Goal: Task Accomplishment & Management: Use online tool/utility

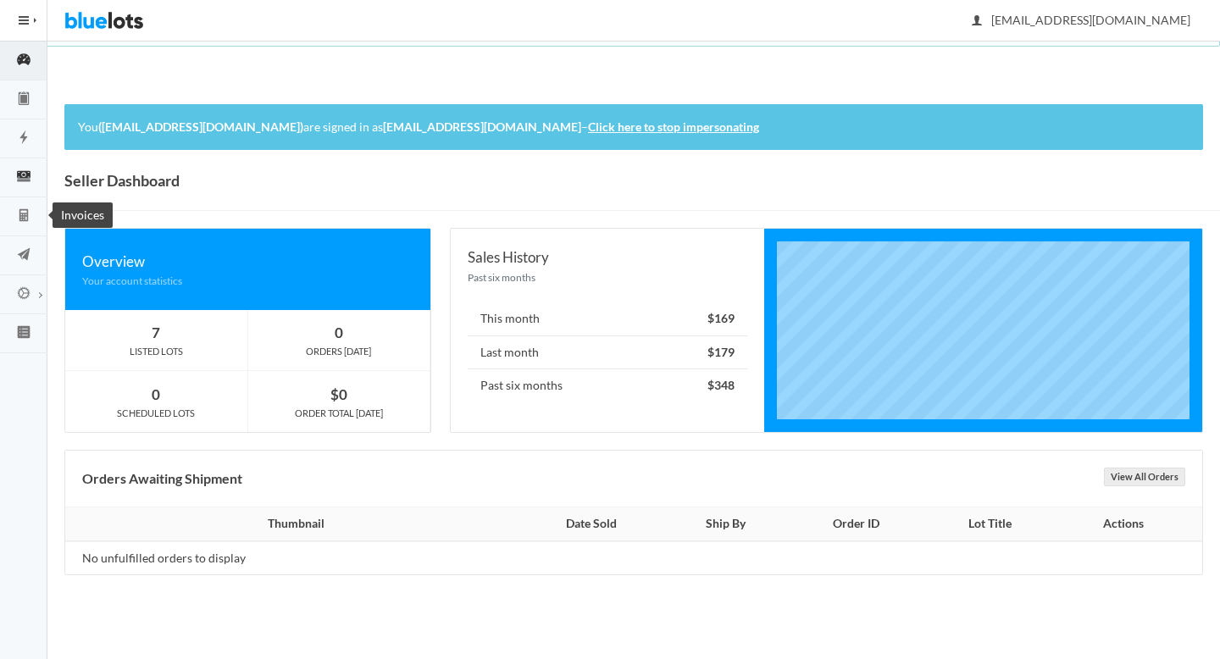
click at [25, 169] on icon "cash" at bounding box center [23, 176] width 47 height 15
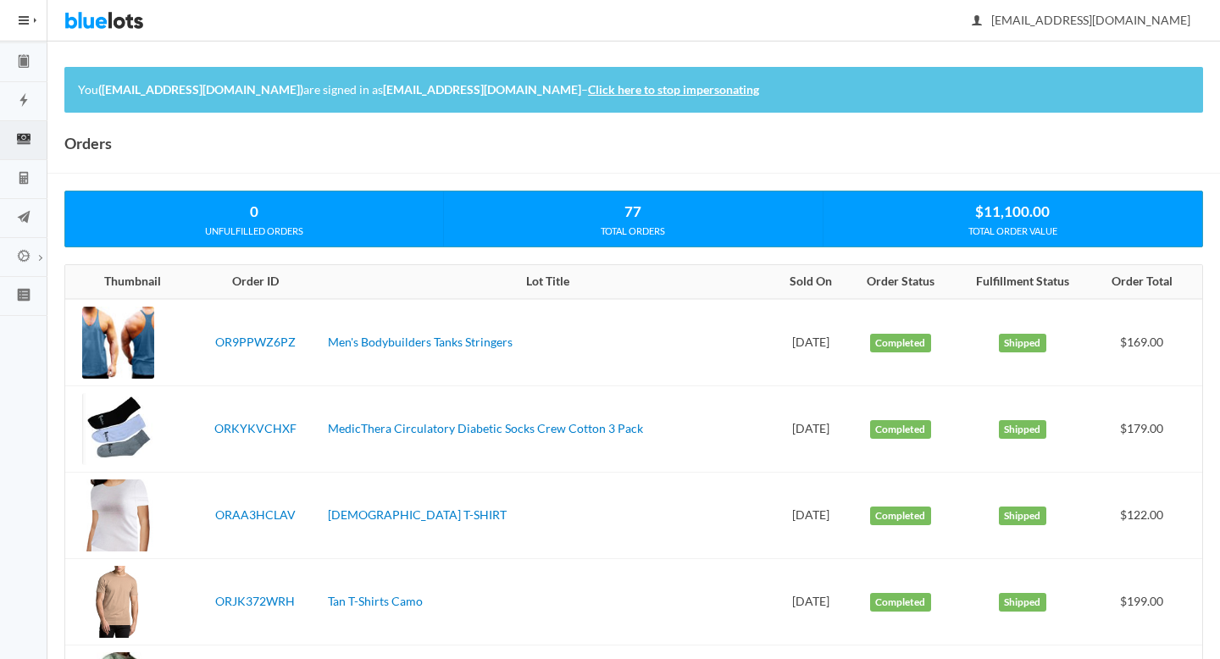
scroll to position [137, 0]
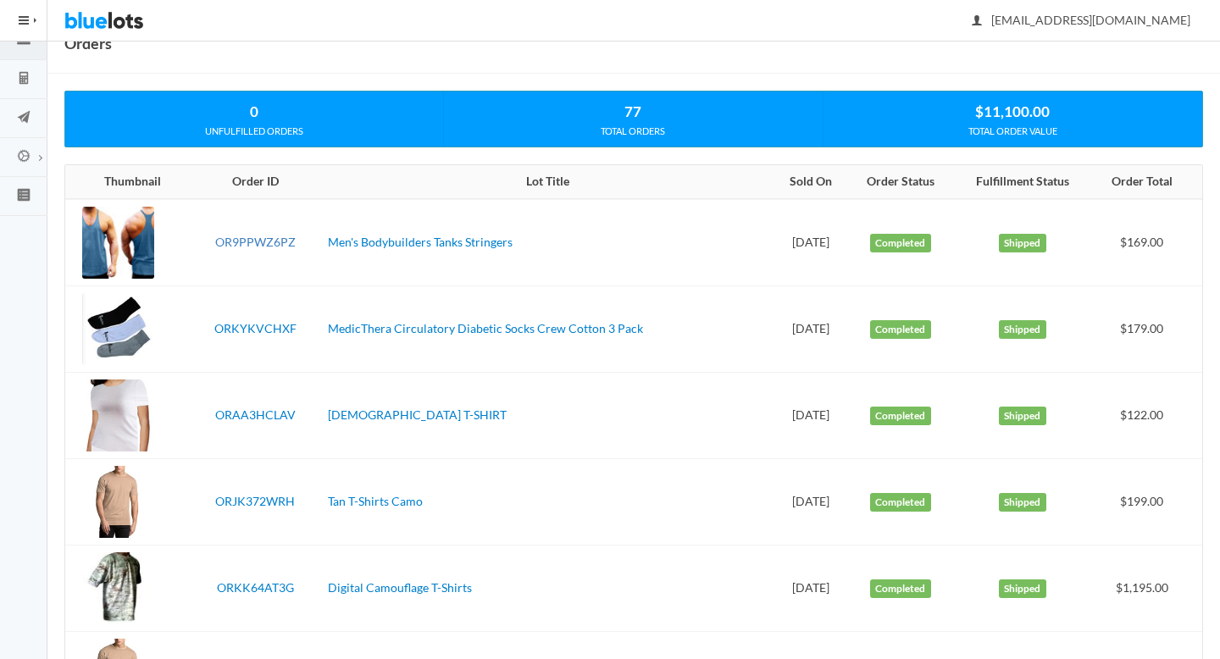
click at [265, 242] on link "OR9PPWZ6PZ" at bounding box center [255, 242] width 81 height 14
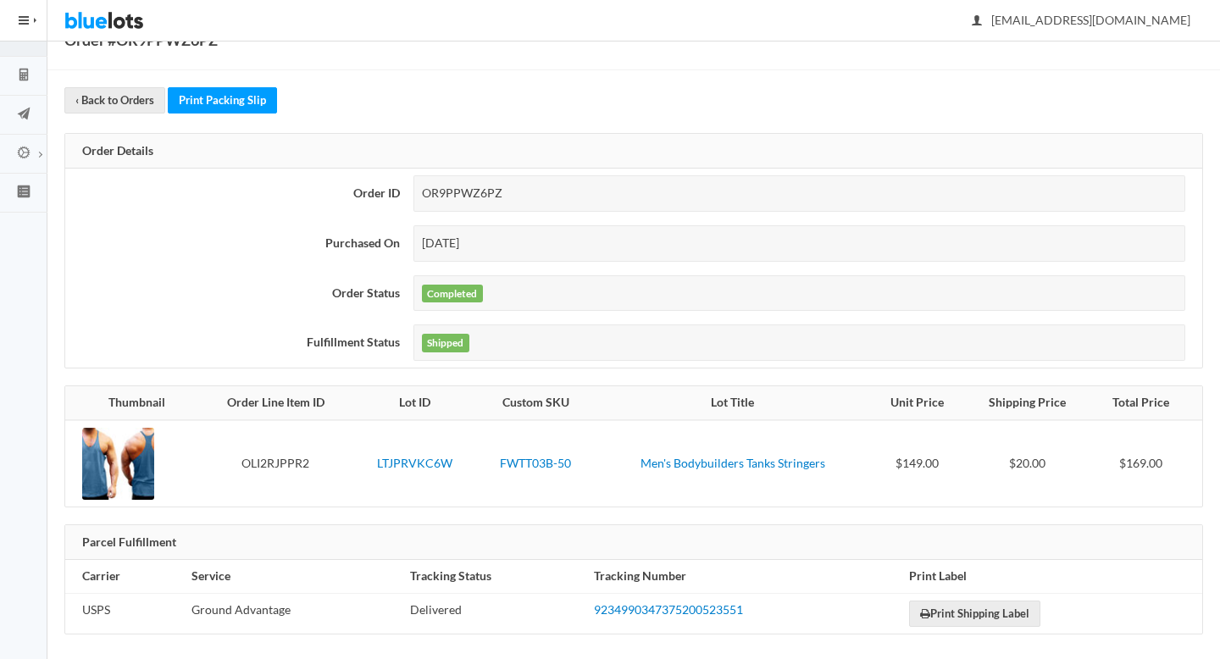
scroll to position [150, 0]
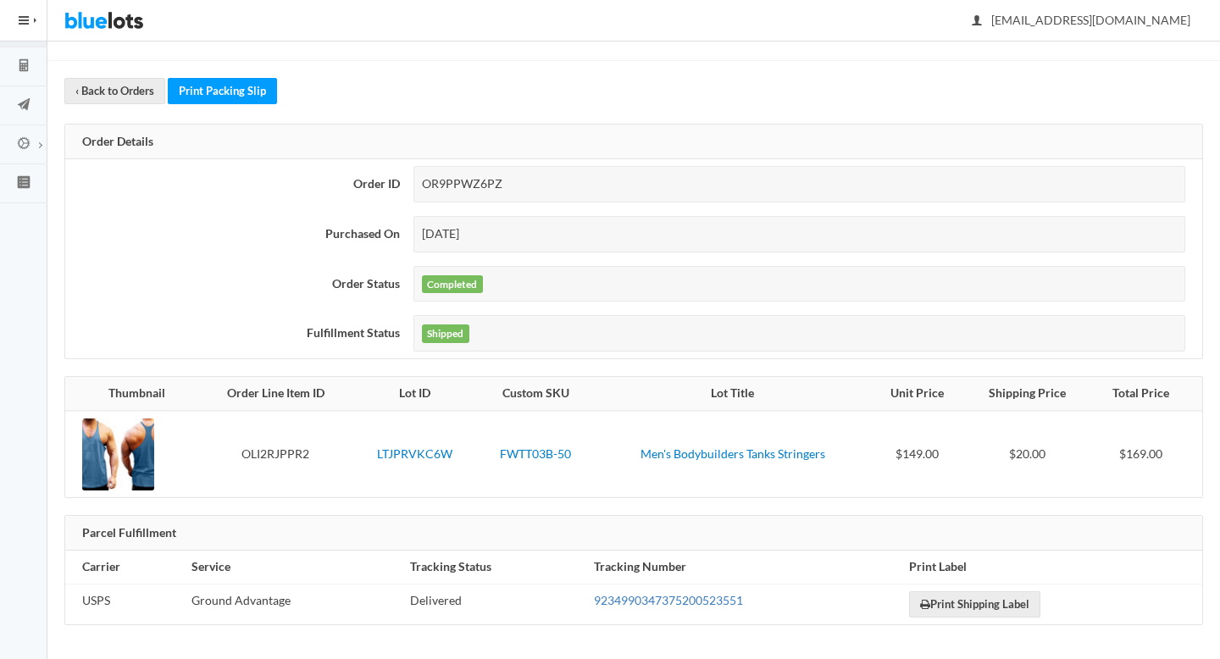
click at [688, 597] on link "9234990347375200523551" at bounding box center [668, 600] width 149 height 14
click at [623, 608] on td "9234990347375200523551" at bounding box center [744, 604] width 315 height 41
click at [622, 603] on link "9234990347375200523551" at bounding box center [668, 600] width 149 height 14
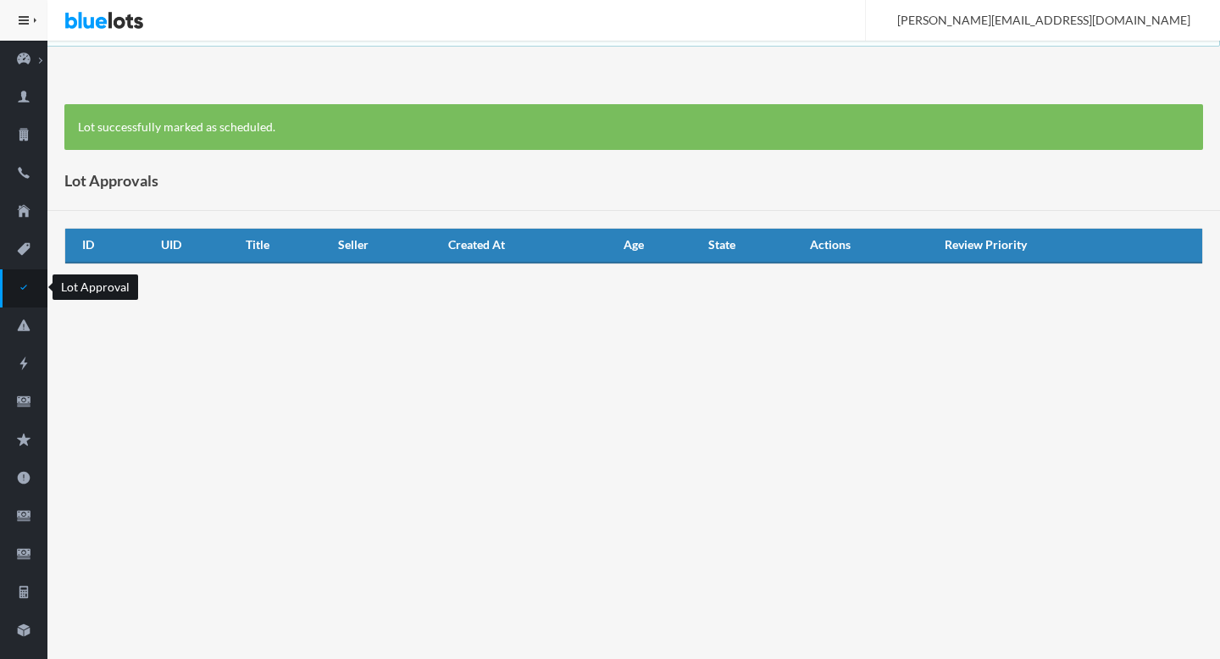
click at [26, 289] on icon "checkmark" at bounding box center [23, 287] width 47 height 15
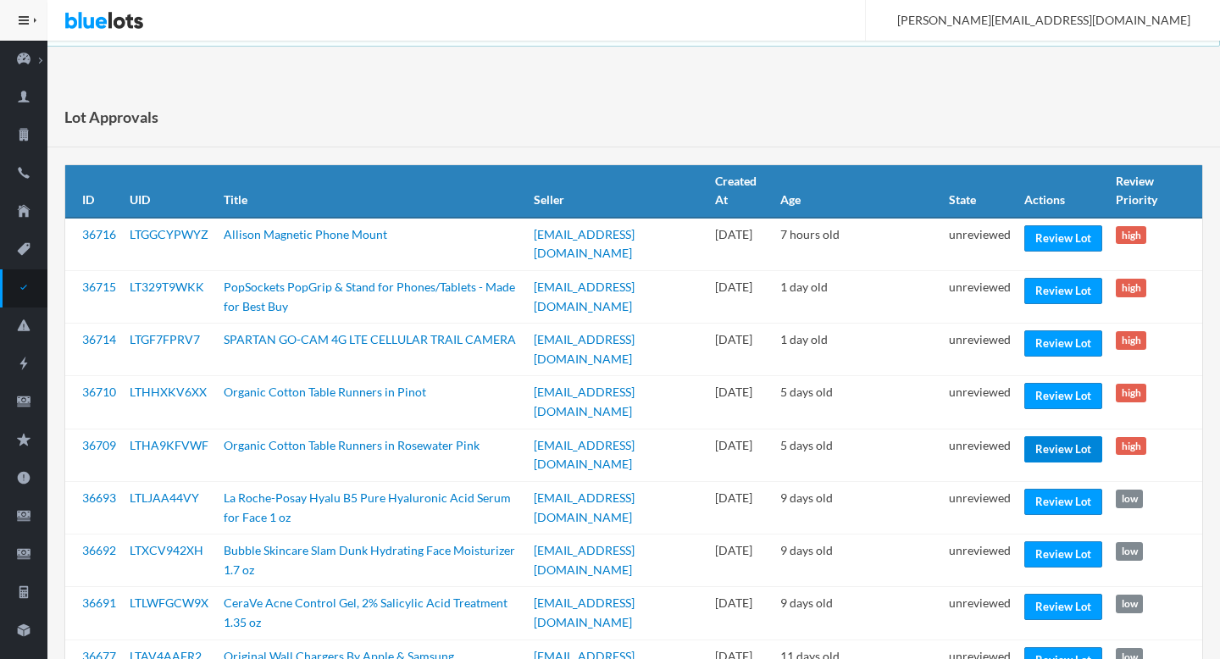
click at [1037, 436] on link "Review Lot" at bounding box center [1064, 449] width 78 height 26
click at [1059, 383] on link "Review Lot" at bounding box center [1064, 396] width 78 height 26
click at [1065, 336] on link "Review Lot" at bounding box center [1064, 344] width 78 height 26
click at [1070, 278] on link "Review Lot" at bounding box center [1064, 291] width 78 height 26
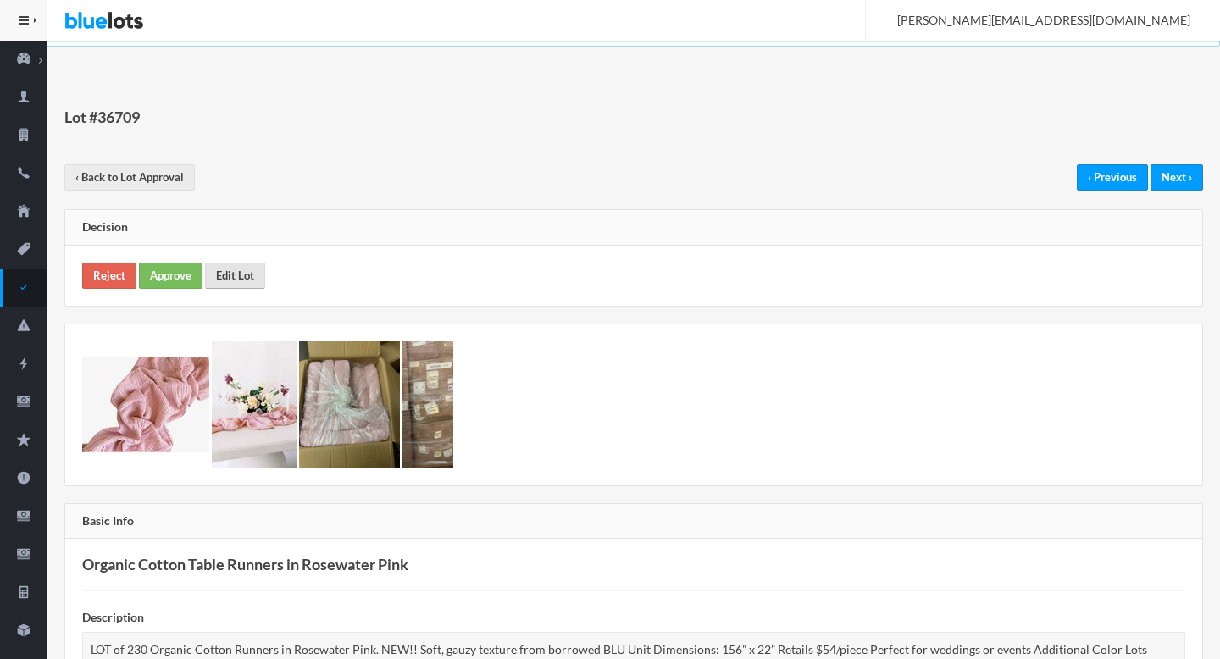
click at [213, 263] on link "Edit Lot" at bounding box center [235, 276] width 60 height 26
click at [165, 277] on link "Approve" at bounding box center [171, 276] width 64 height 26
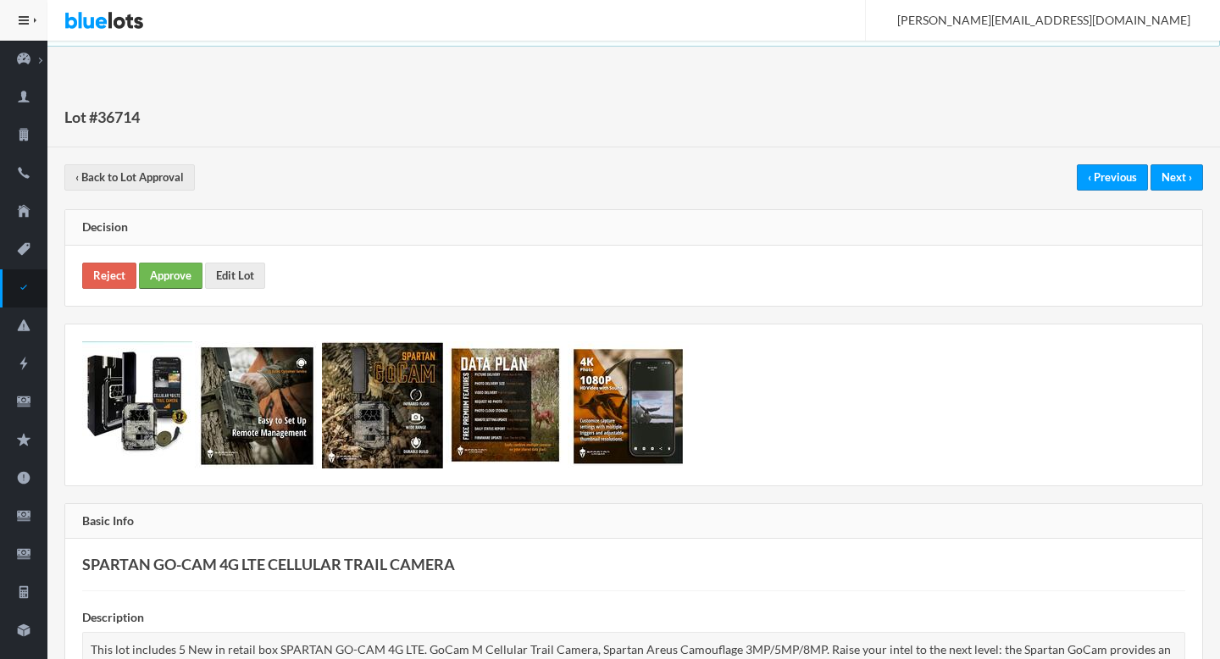
click at [179, 276] on link "Approve" at bounding box center [171, 276] width 64 height 26
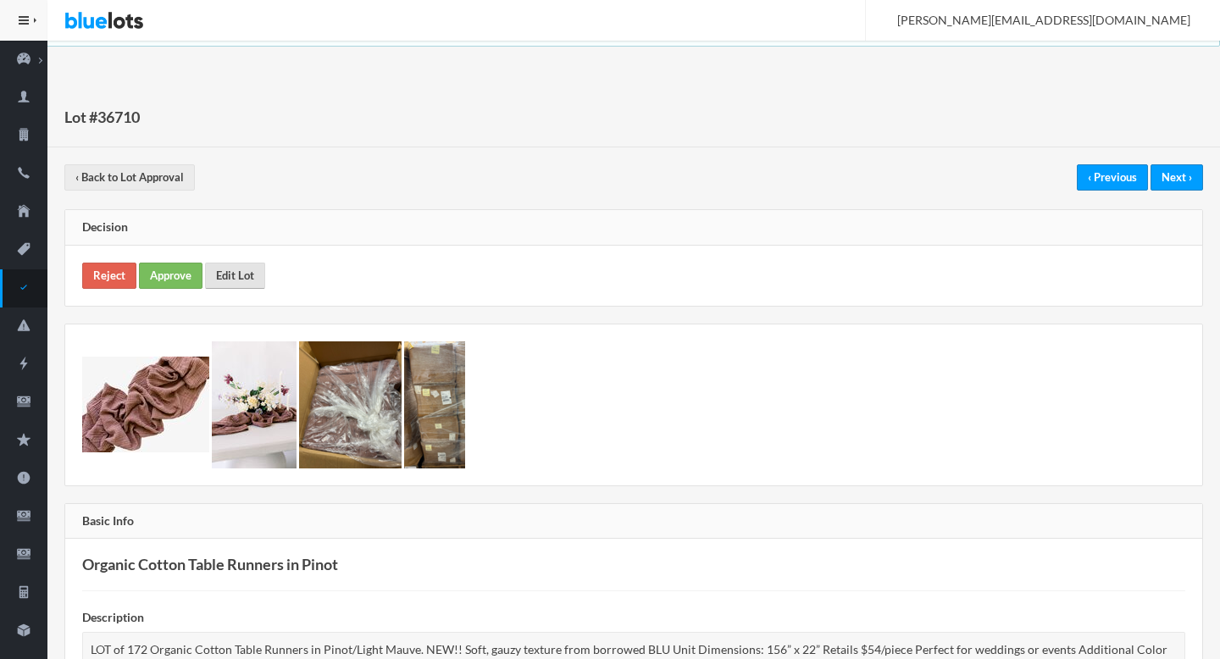
click at [243, 268] on link "Edit Lot" at bounding box center [235, 276] width 60 height 26
click at [159, 275] on link "Approve" at bounding box center [171, 276] width 64 height 26
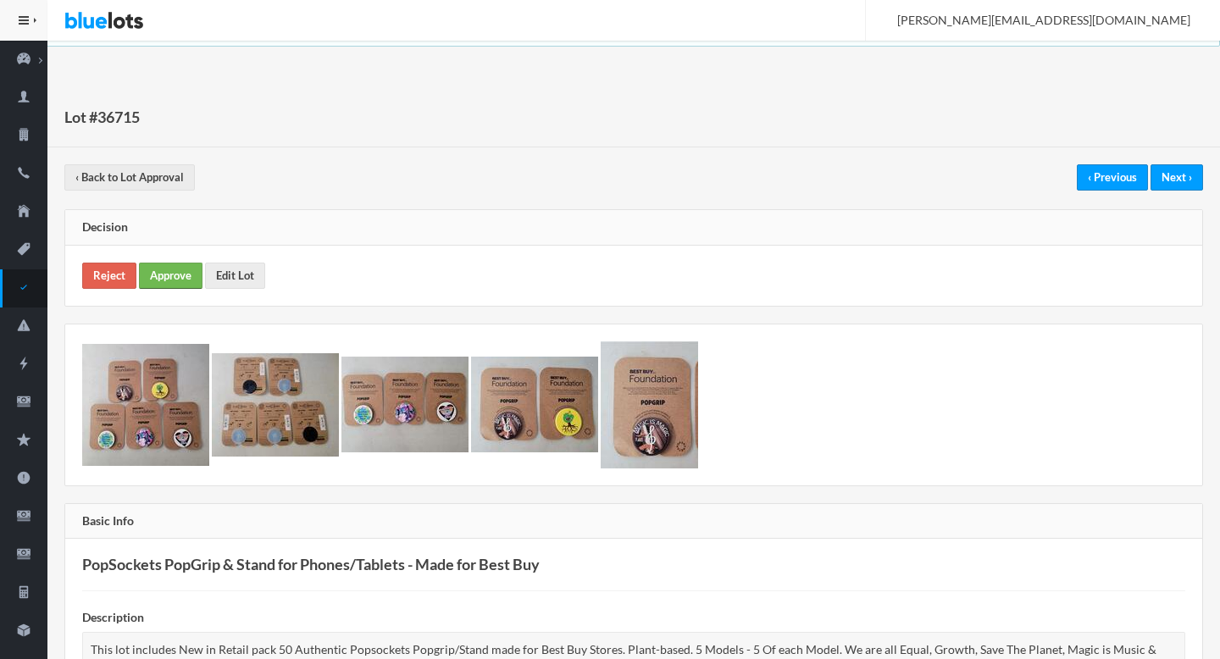
click at [167, 286] on link "Approve" at bounding box center [171, 276] width 64 height 26
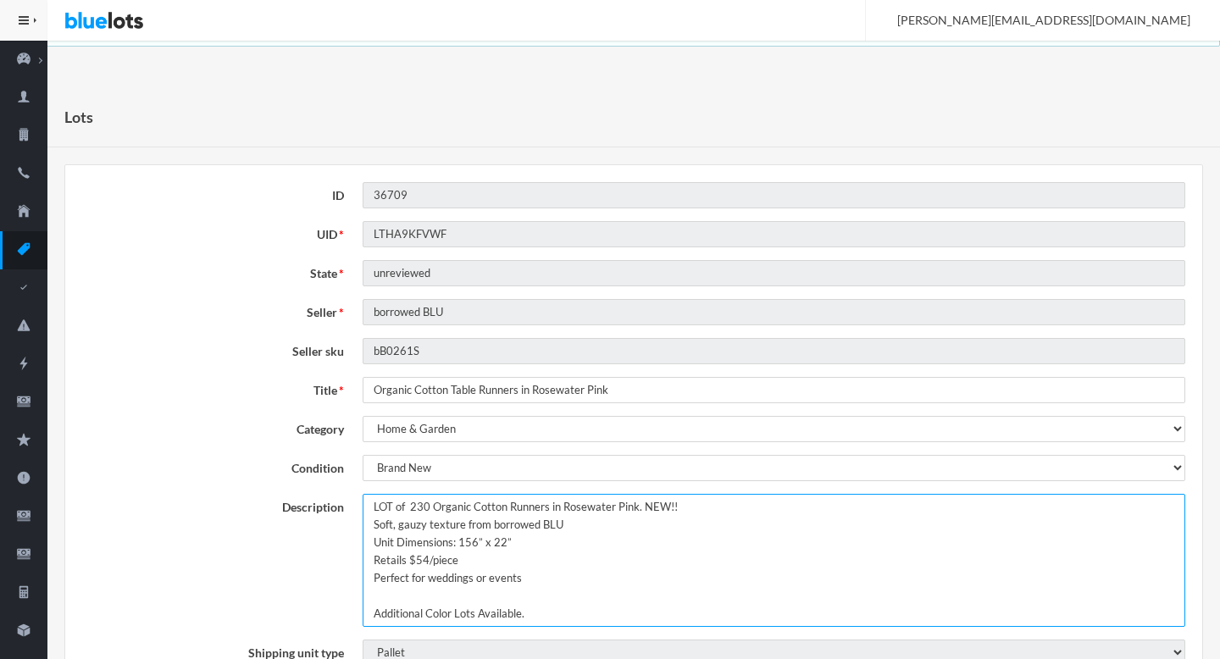
click at [380, 505] on textarea "LOT of 230 Organic Cotton Runners in Rosewater Pink. NEW!! Soft, gauzy texture …" at bounding box center [774, 560] width 823 height 133
drag, startPoint x: 380, startPoint y: 505, endPoint x: 398, endPoint y: 505, distance: 18.6
click at [398, 505] on textarea "LOT of 230 Organic Cotton Runners in Rosewater Pink. NEW!! Soft, gauzy texture …" at bounding box center [774, 560] width 823 height 133
click at [763, 508] on textarea "LOT of 230 Organic Cotton Runners in Rosewater Pink. NEW!! Soft, gauzy texture …" at bounding box center [774, 560] width 823 height 133
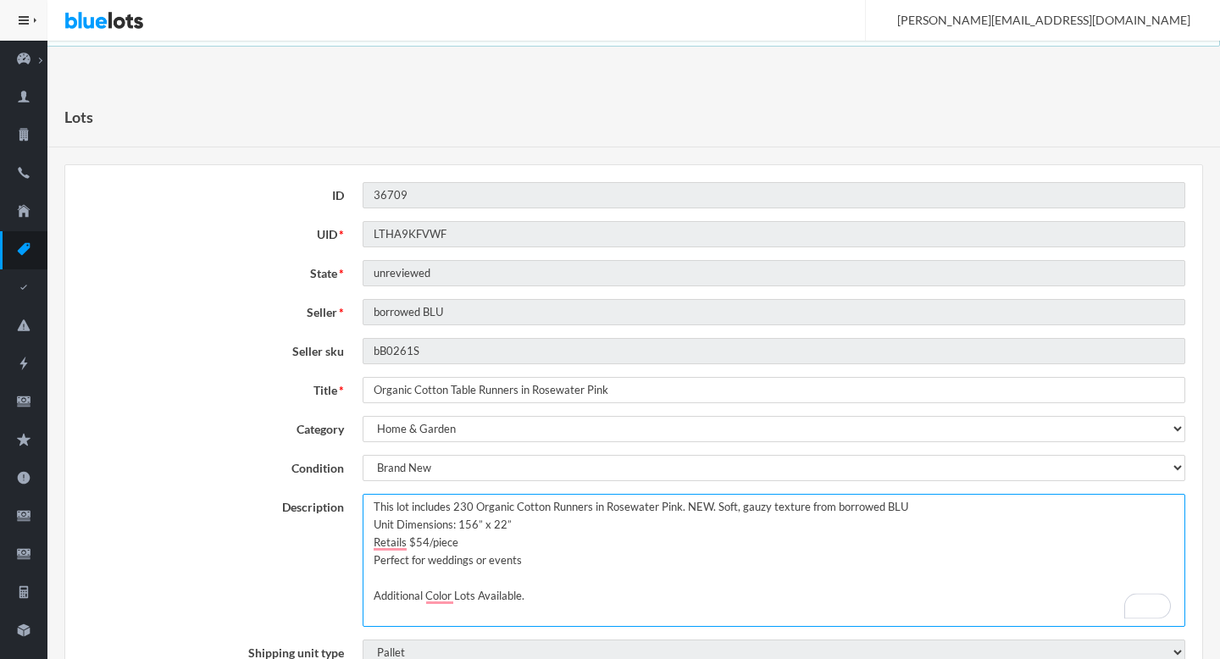
click at [943, 503] on textarea "LOT of 230 Organic Cotton Runners in Rosewater Pink. NEW!! Soft, gauzy texture …" at bounding box center [774, 560] width 823 height 133
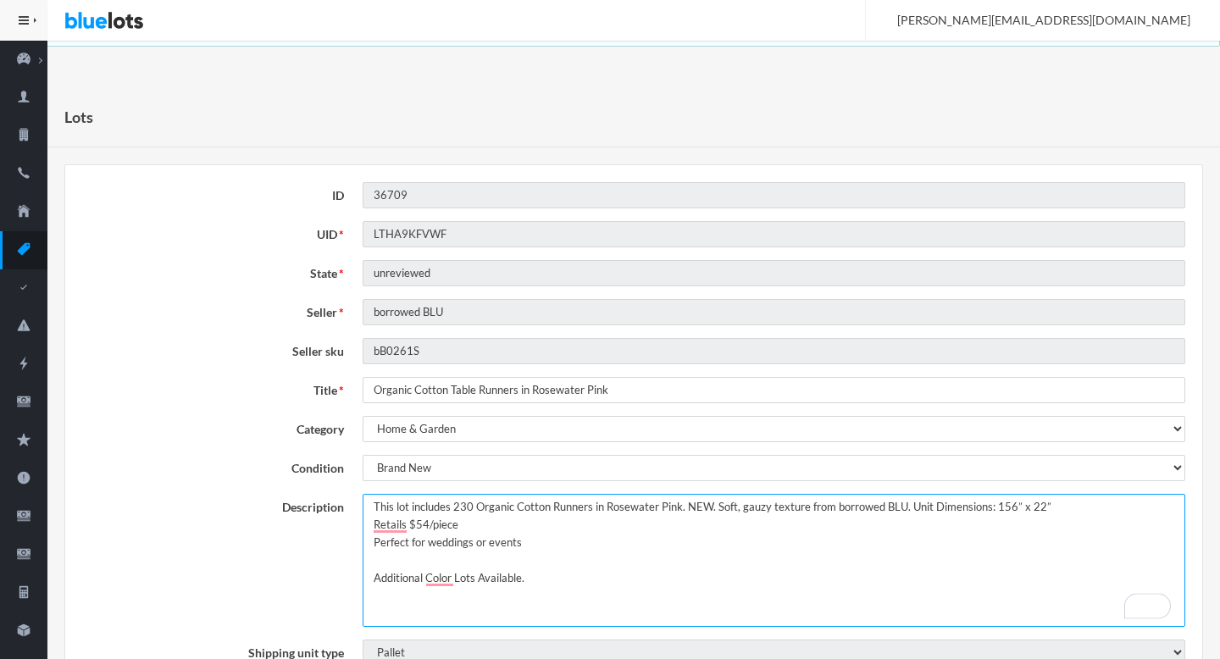
click at [1106, 511] on textarea "LOT of 230 Organic Cotton Runners in Rosewater Pink. NEW!! Soft, gauzy texture …" at bounding box center [774, 560] width 823 height 133
click at [1146, 504] on textarea "LOT of 230 Organic Cotton Runners in Rosewater Pink. NEW!! Soft, gauzy texture …" at bounding box center [774, 560] width 823 height 133
type textarea "This lot includes 230 Organic Cotton Runners in Rosewater Pink. NEW. Soft, gauz…"
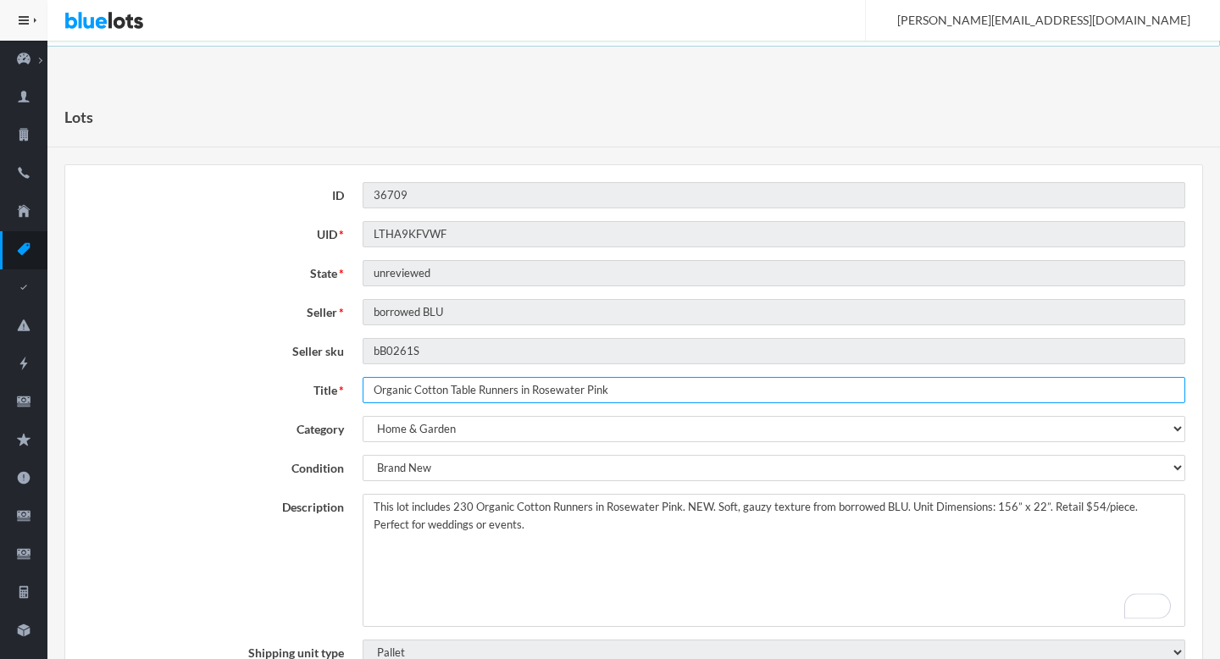
click at [713, 396] on input "Organic Cotton Table Runners in Rosewater Pink" at bounding box center [774, 390] width 823 height 26
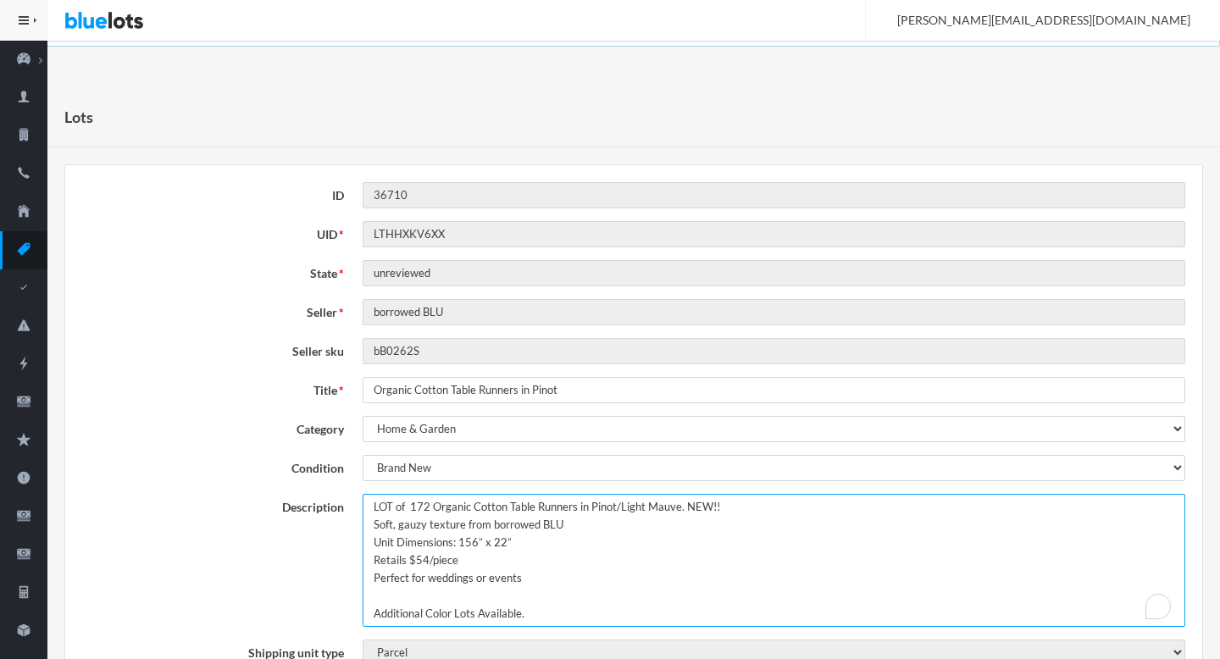
drag, startPoint x: 409, startPoint y: 509, endPoint x: 289, endPoint y: 494, distance: 120.4
click at [289, 494] on div "Description LOT of 172 Organic Cotton Table Runners in Pinot/Light Mauve. NEW!!…" at bounding box center [634, 560] width 1122 height 133
click at [407, 505] on textarea "LOT of 172 Organic Cotton Table Runners in Pinot/Light Mauve. NEW!! Soft, gauzy…" at bounding box center [774, 560] width 823 height 133
paste textarea "This lot includes"
click at [784, 509] on textarea "LOT of 172 Organic Cotton Table Runners in Pinot/Light Mauve. NEW!! Soft, gauzy…" at bounding box center [774, 560] width 823 height 133
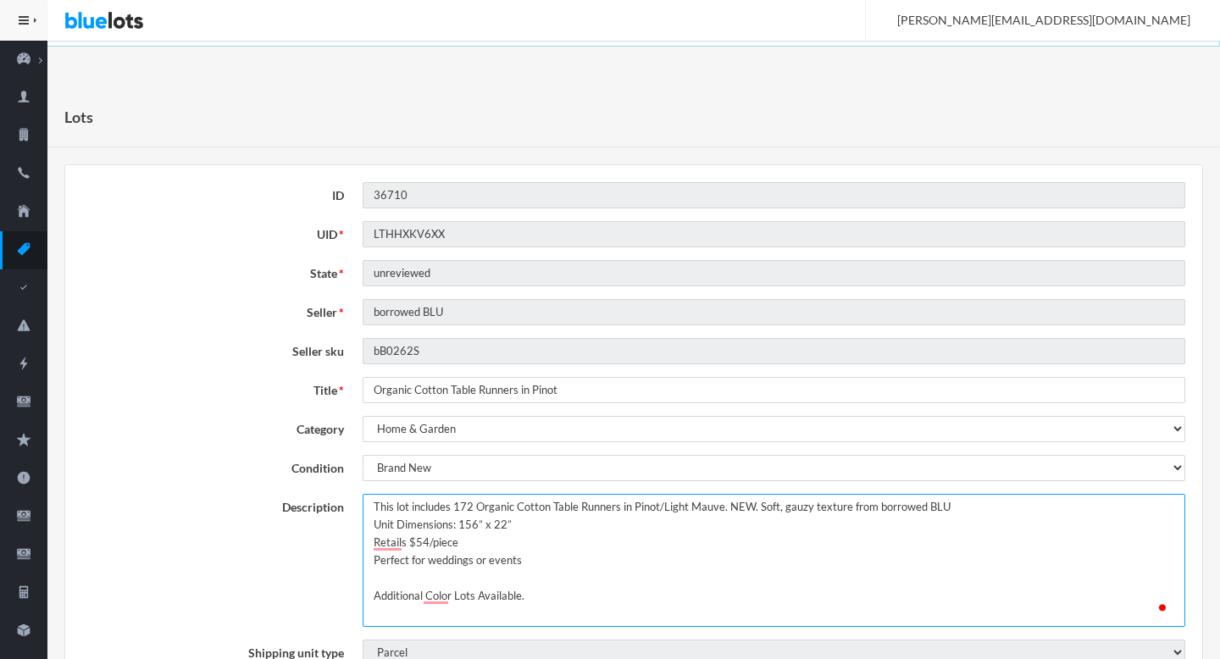
click at [967, 506] on textarea "LOT of 172 Organic Cotton Table Runners in Pinot/Light Mauve. NEW!! Soft, gauzy…" at bounding box center [774, 560] width 823 height 133
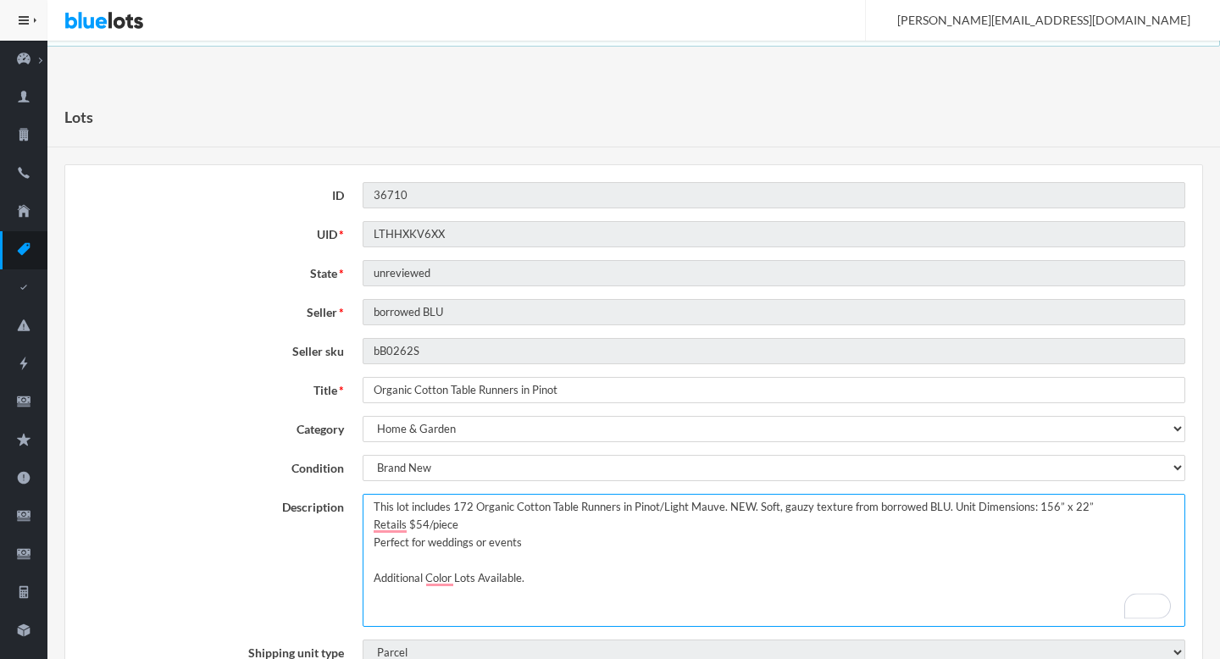
click at [1113, 509] on textarea "LOT of 172 Organic Cotton Table Runners in Pinot/Light Mauve. NEW!! Soft, gauzy…" at bounding box center [774, 560] width 823 height 133
click at [1173, 514] on textarea "LOT of 172 Organic Cotton Table Runners in Pinot/Light Mauve. NEW!! Soft, gauzy…" at bounding box center [774, 560] width 823 height 133
type textarea "This lot includes 172 Organic Cotton Table Runners in Pinot/Light Mauve. NEW. S…"
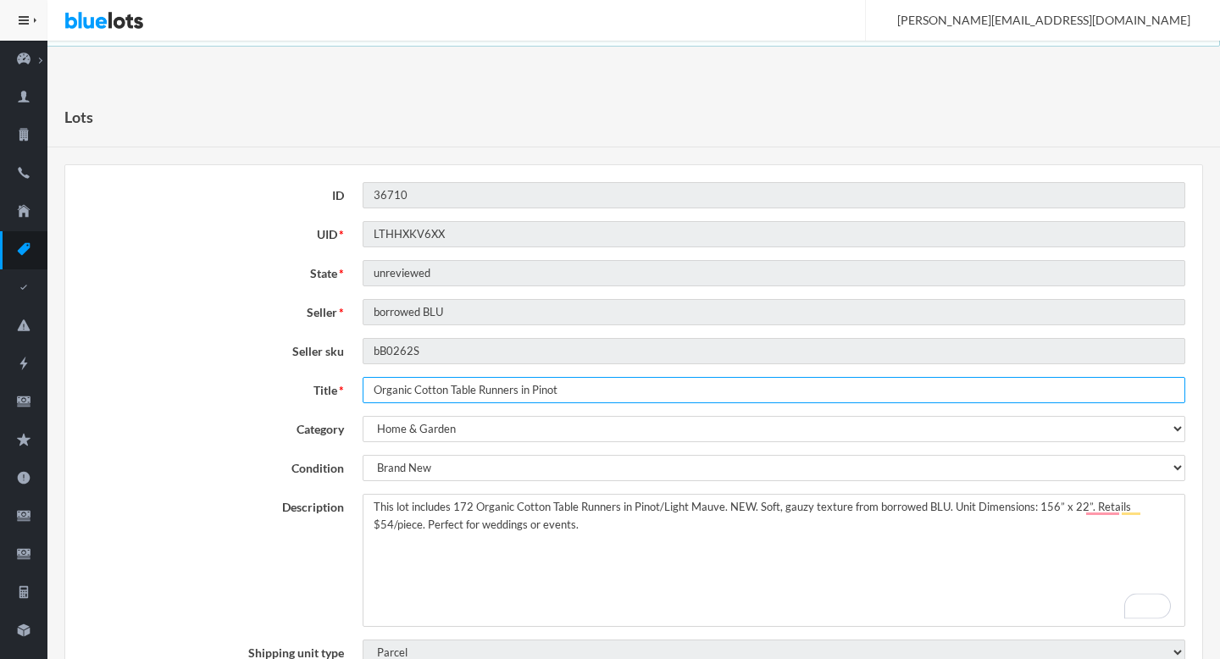
click at [620, 382] on input "Organic Cotton Table Runners in Pinot" at bounding box center [774, 390] width 823 height 26
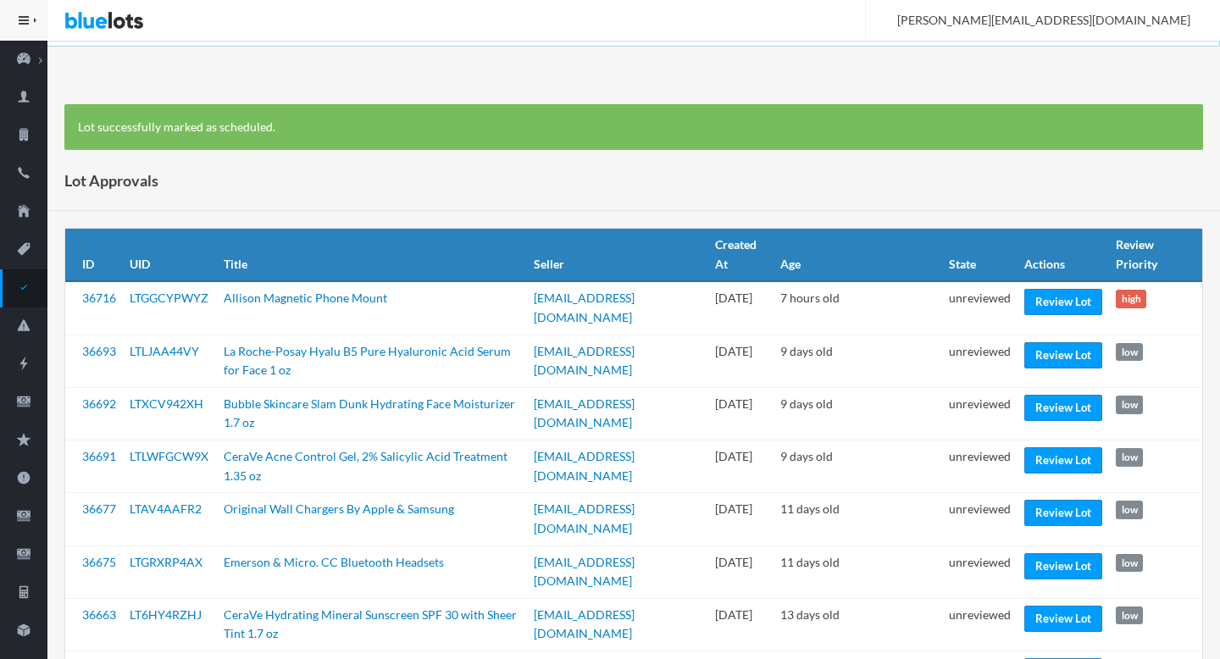
scroll to position [2053, 0]
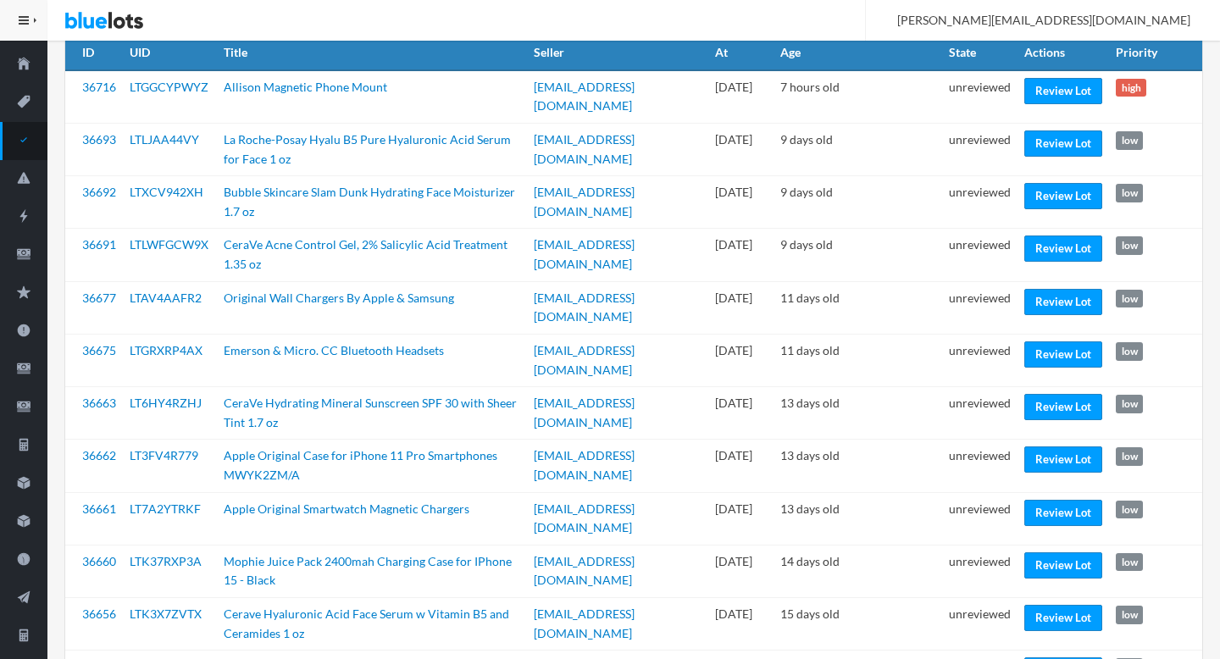
scroll to position [150, 0]
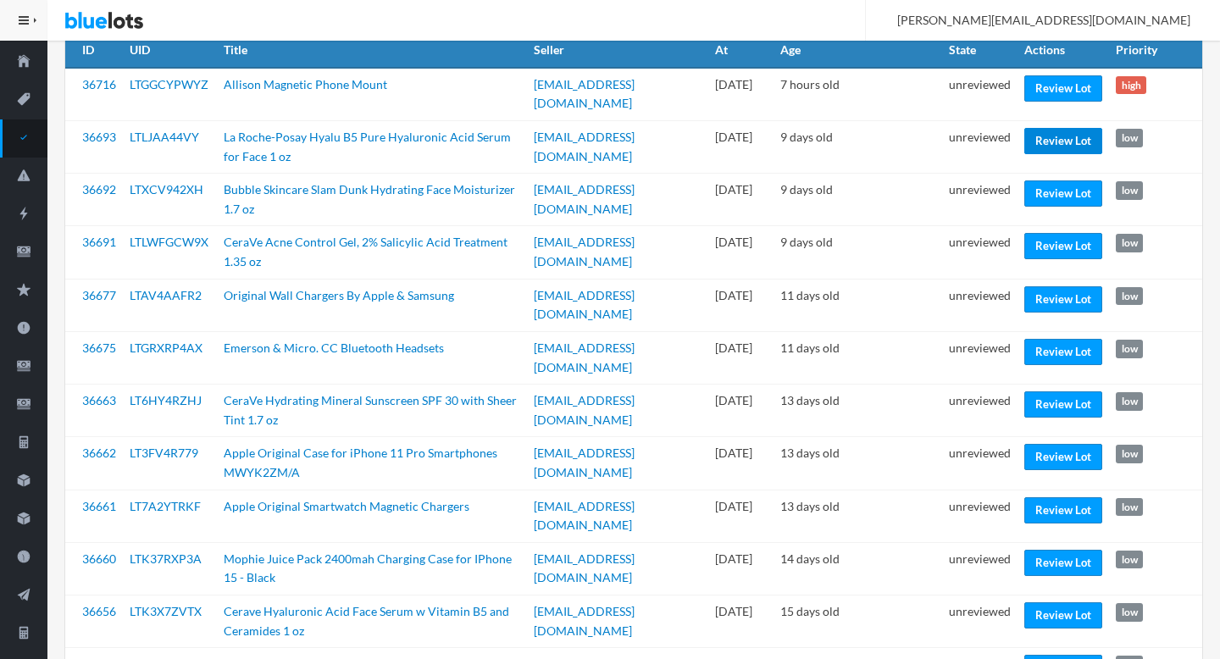
click at [1072, 128] on link "Review Lot" at bounding box center [1064, 141] width 78 height 26
click at [1051, 185] on link "Review Lot" at bounding box center [1064, 194] width 78 height 26
click at [1041, 233] on link "Review Lot" at bounding box center [1064, 246] width 78 height 26
click at [1048, 286] on link "Review Lot" at bounding box center [1064, 299] width 78 height 26
click at [1042, 339] on link "Review Lot" at bounding box center [1064, 352] width 78 height 26
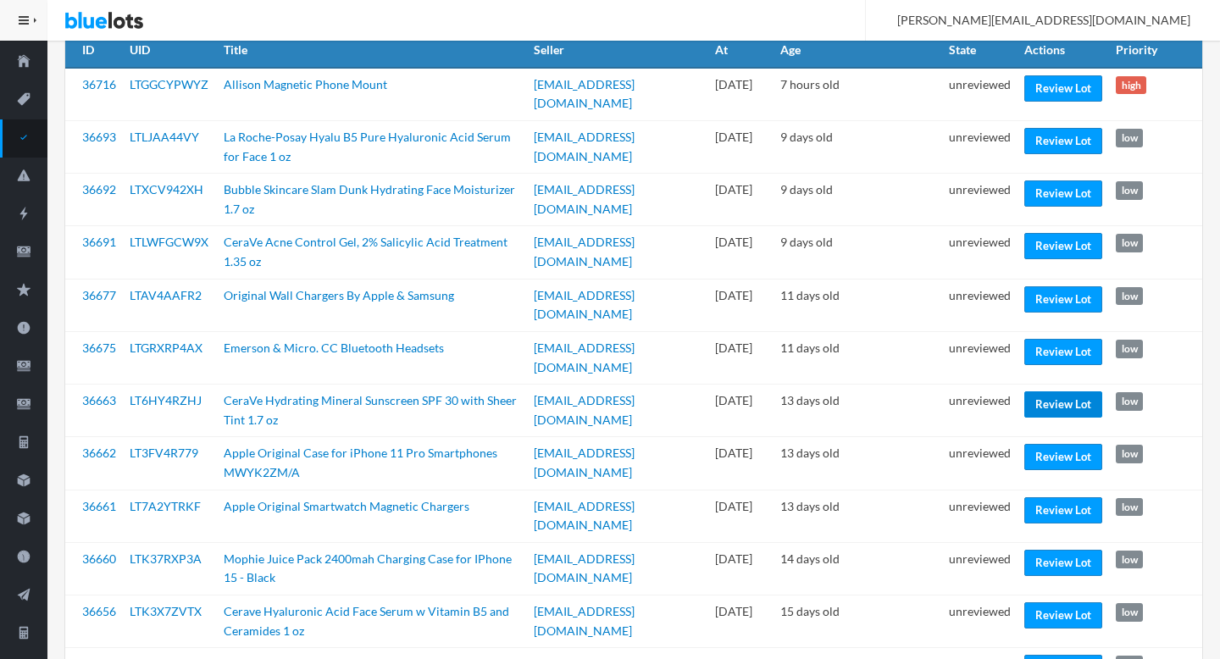
click at [1045, 392] on link "Review Lot" at bounding box center [1064, 405] width 78 height 26
click at [1042, 444] on link "Review Lot" at bounding box center [1064, 457] width 78 height 26
click at [1038, 498] on link "Review Lot" at bounding box center [1064, 511] width 78 height 26
click at [1035, 550] on link "Review Lot" at bounding box center [1064, 563] width 78 height 26
click at [1035, 603] on link "Review Lot" at bounding box center [1064, 616] width 78 height 26
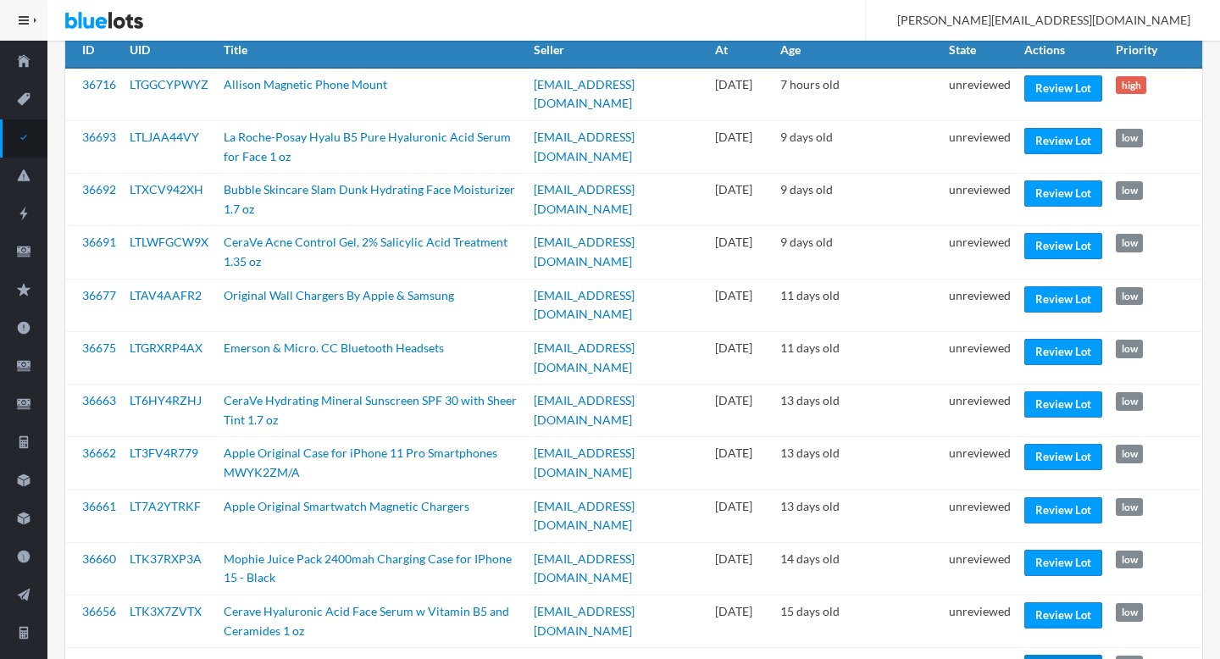
click at [1036, 655] on link "Review Lot" at bounding box center [1064, 668] width 78 height 26
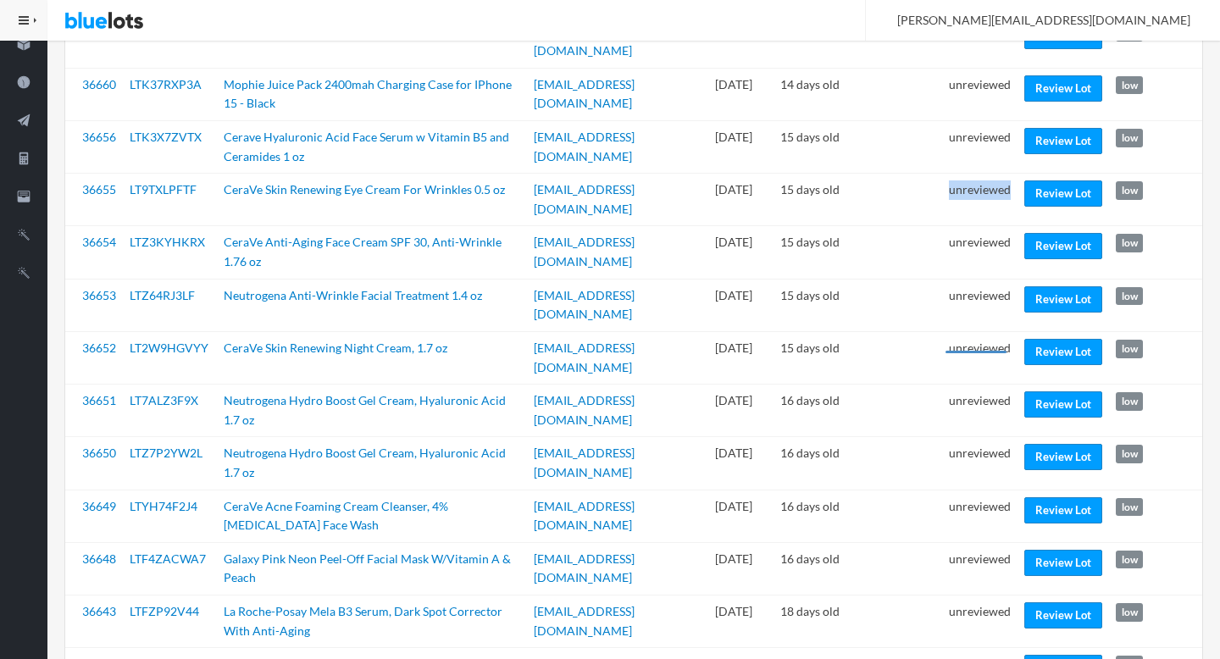
scroll to position [632, 0]
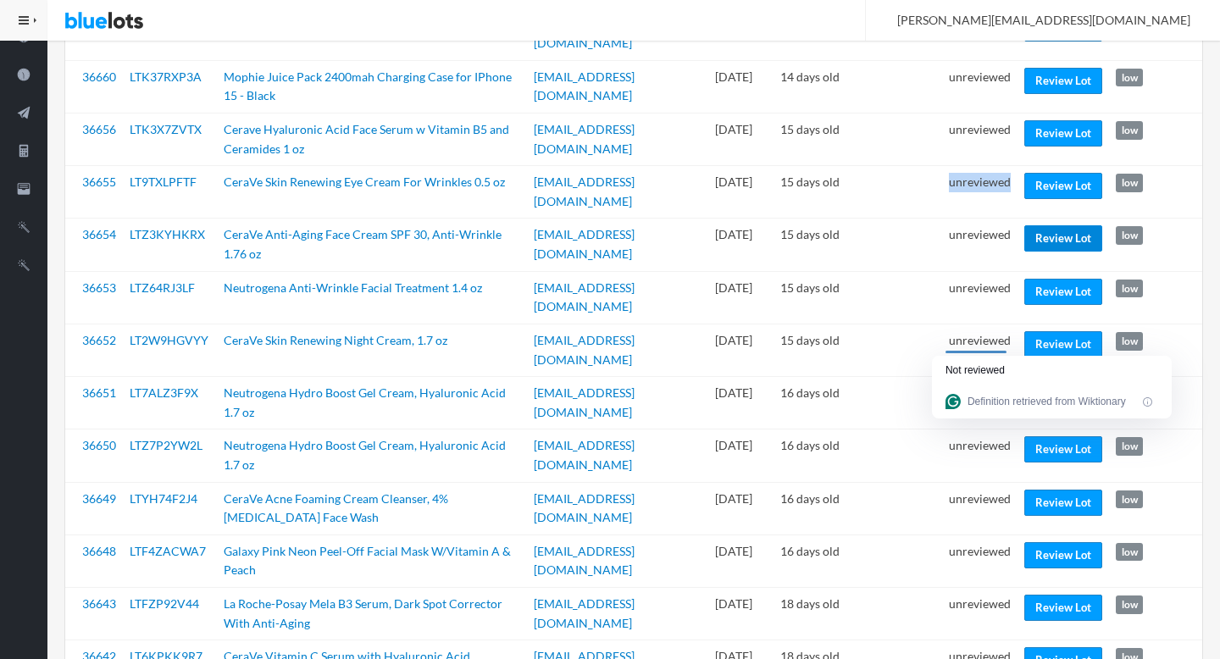
click at [1037, 225] on link "Review Lot" at bounding box center [1064, 238] width 78 height 26
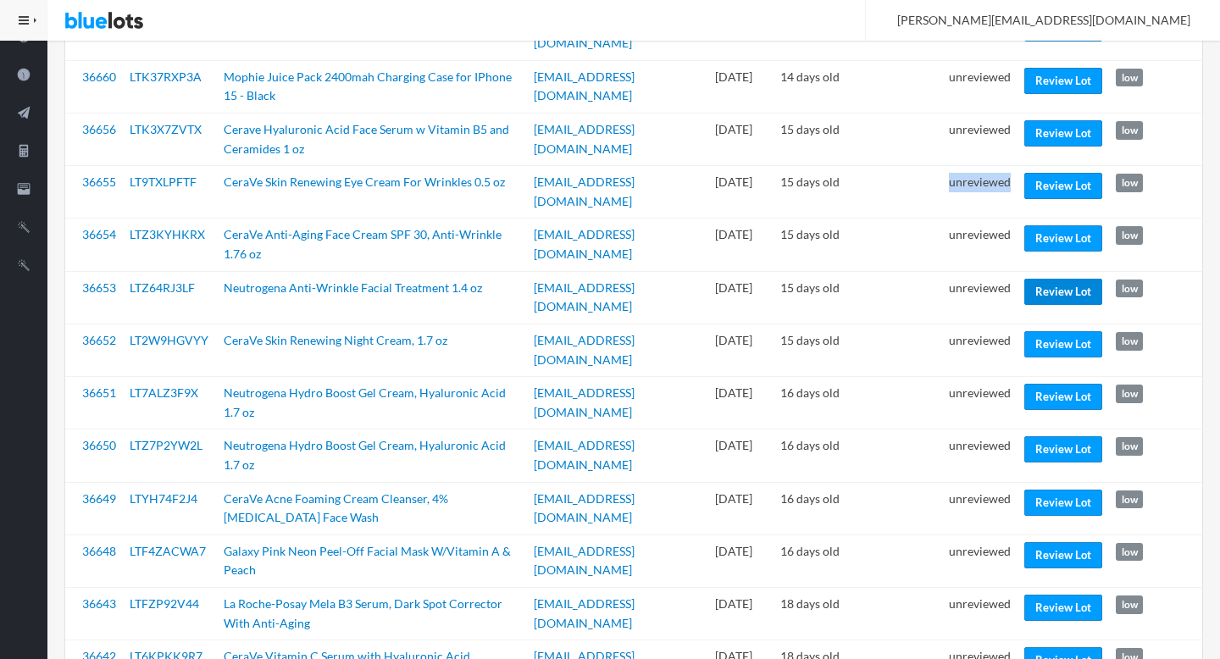
click at [1059, 279] on link "Review Lot" at bounding box center [1064, 292] width 78 height 26
click at [1056, 331] on link "Review Lot" at bounding box center [1064, 344] width 78 height 26
click at [1048, 384] on link "Review Lot" at bounding box center [1064, 397] width 78 height 26
click at [1046, 436] on link "Review Lot" at bounding box center [1064, 449] width 78 height 26
click at [1042, 490] on link "Review Lot" at bounding box center [1064, 503] width 78 height 26
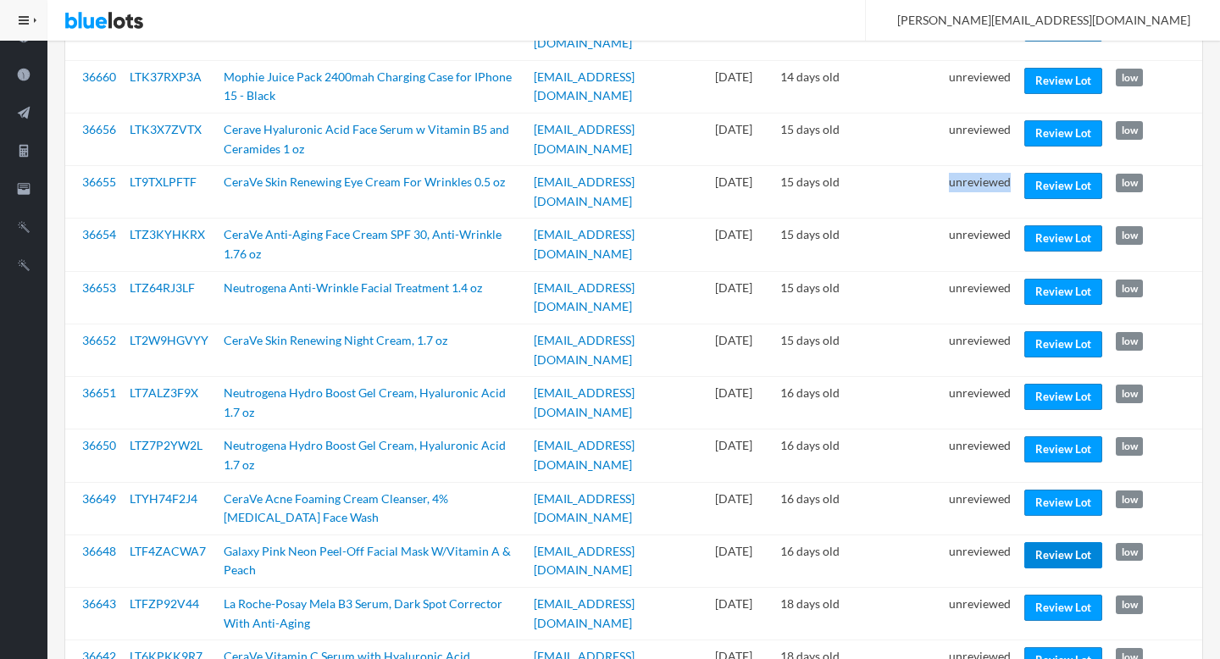
click at [1070, 542] on link "Review Lot" at bounding box center [1064, 555] width 78 height 26
click at [1065, 595] on link "Review Lot" at bounding box center [1064, 608] width 78 height 26
click at [1051, 648] on link "Review Lot" at bounding box center [1064, 661] width 78 height 26
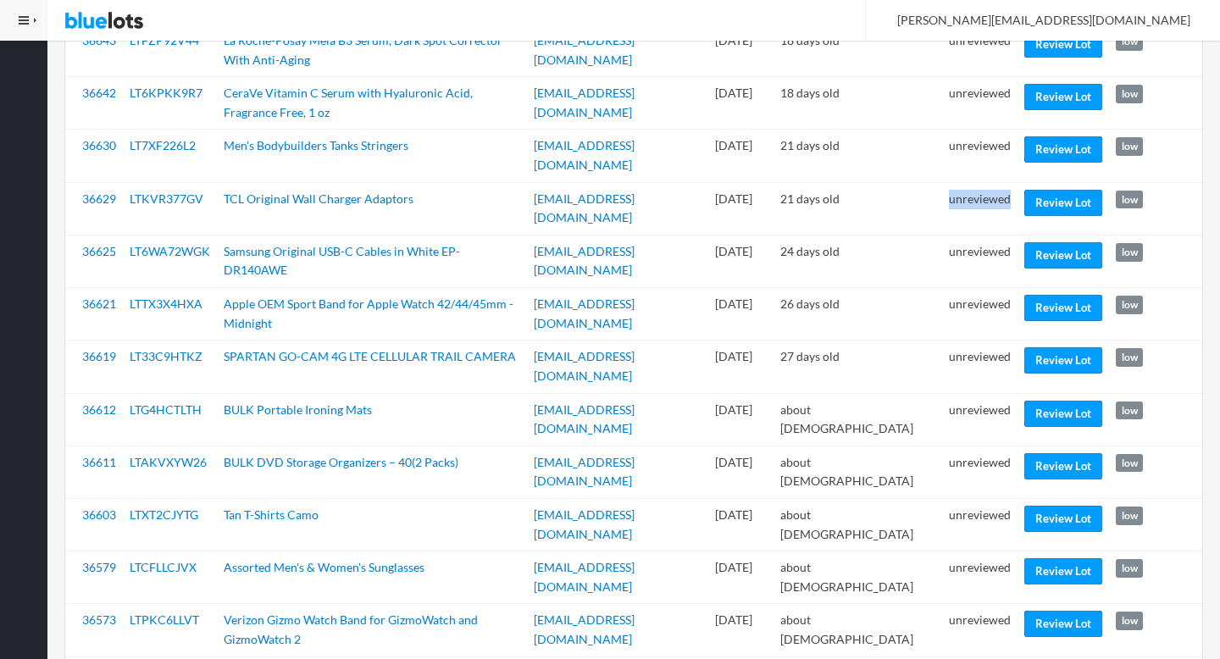
scroll to position [1194, 0]
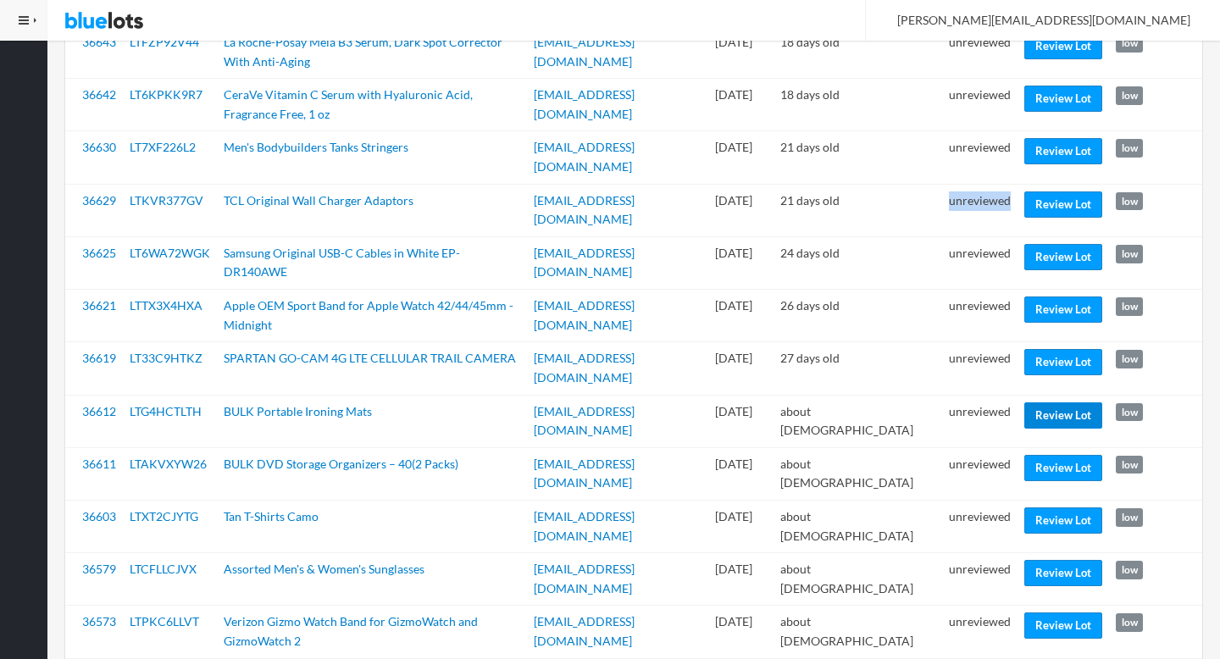
click at [1045, 403] on link "Review Lot" at bounding box center [1064, 416] width 78 height 26
click at [1049, 455] on link "Review Lot" at bounding box center [1064, 468] width 78 height 26
click at [1068, 560] on link "Review Lot" at bounding box center [1064, 573] width 78 height 26
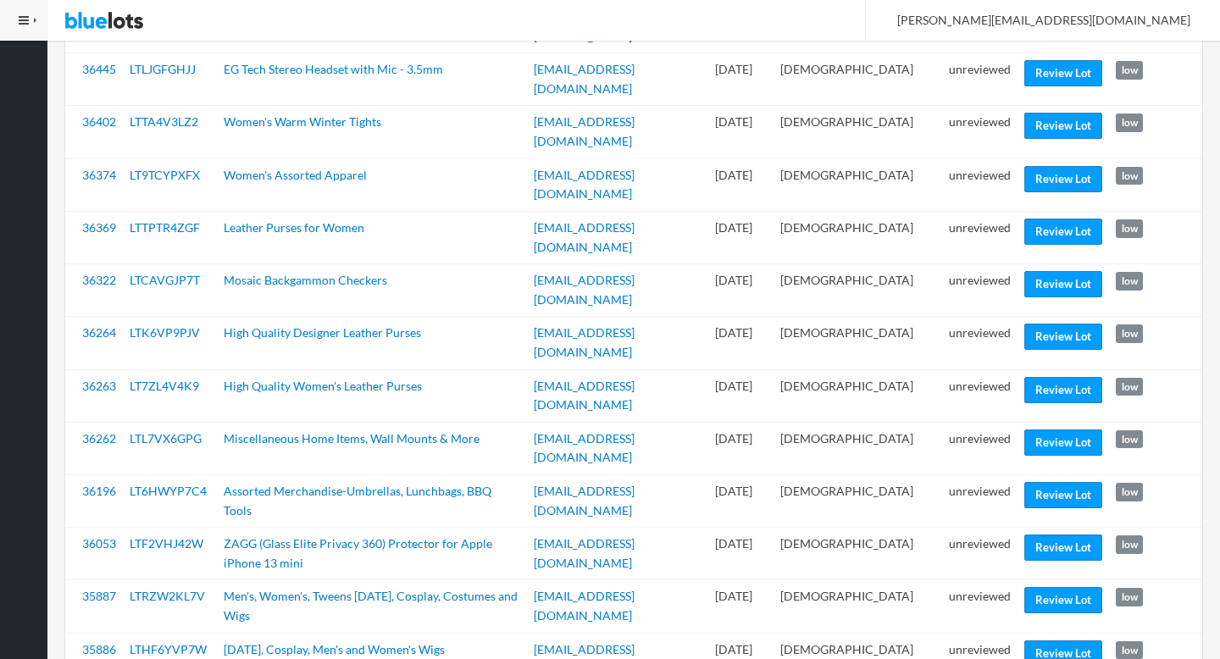
scroll to position [1988, 0]
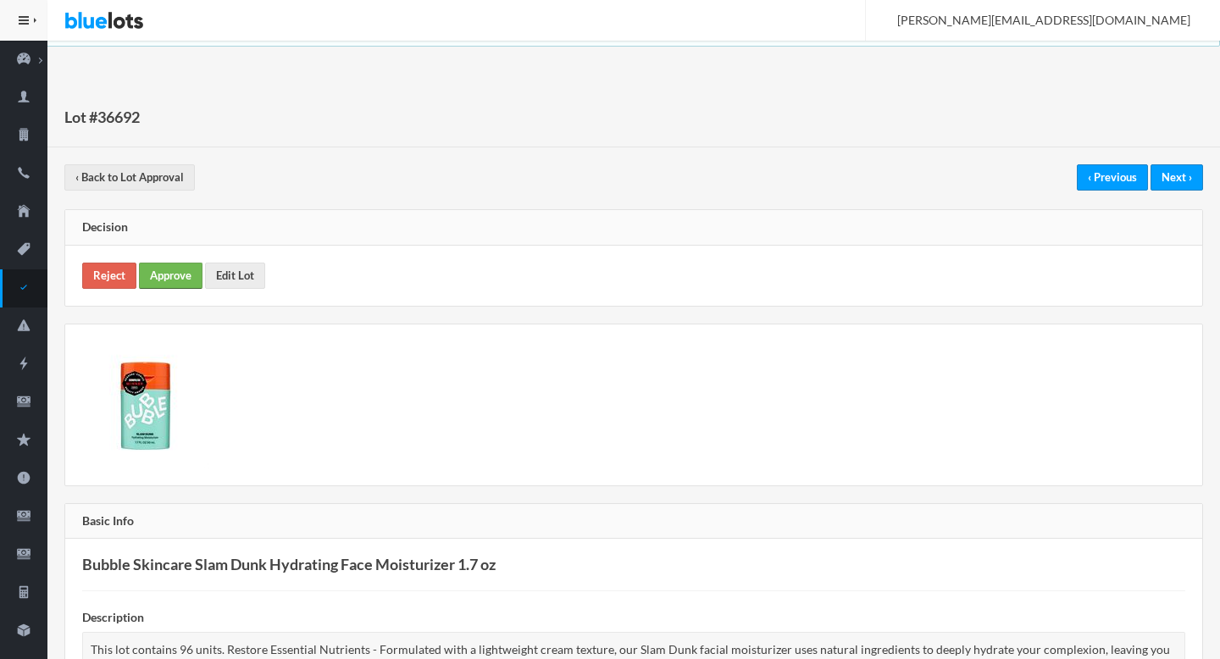
click at [178, 272] on link "Approve" at bounding box center [171, 276] width 64 height 26
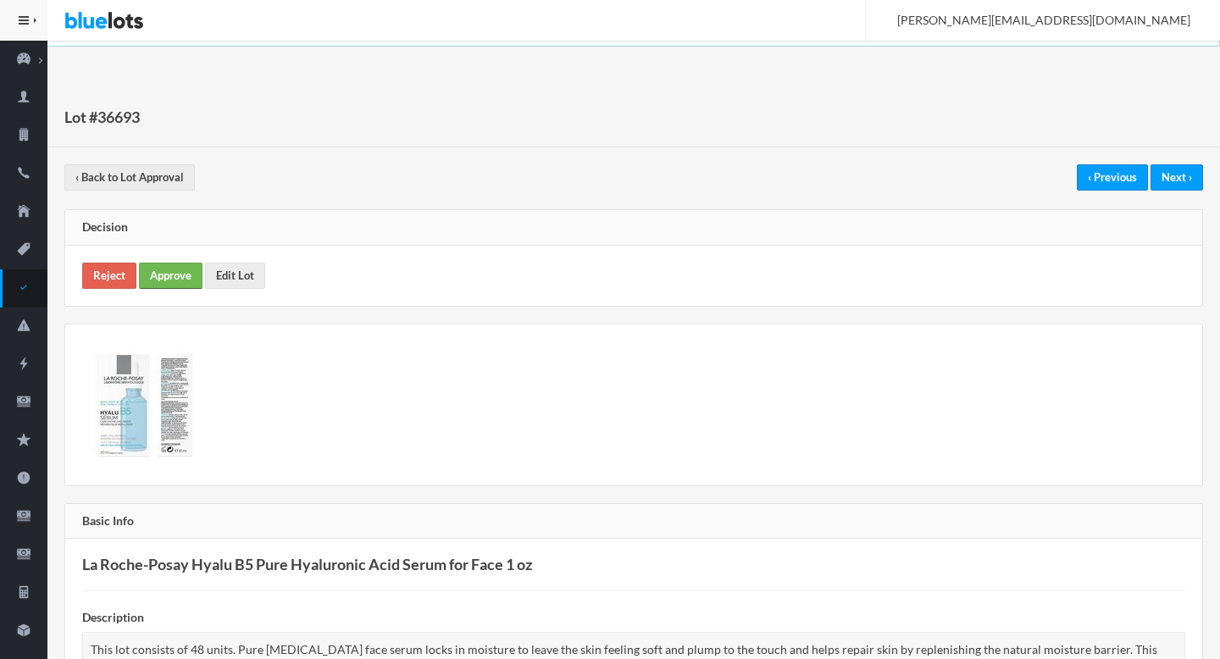
click at [163, 281] on link "Approve" at bounding box center [171, 276] width 64 height 26
click at [164, 279] on link "Approve" at bounding box center [171, 276] width 64 height 26
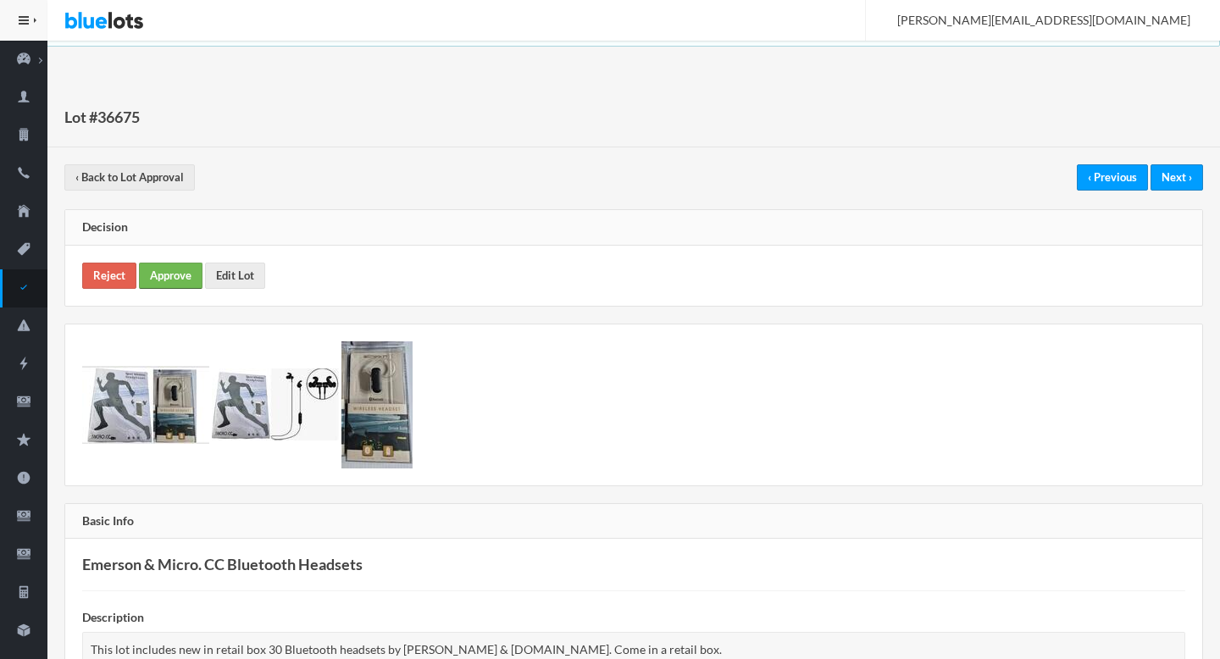
click at [180, 274] on link "Approve" at bounding box center [171, 276] width 64 height 26
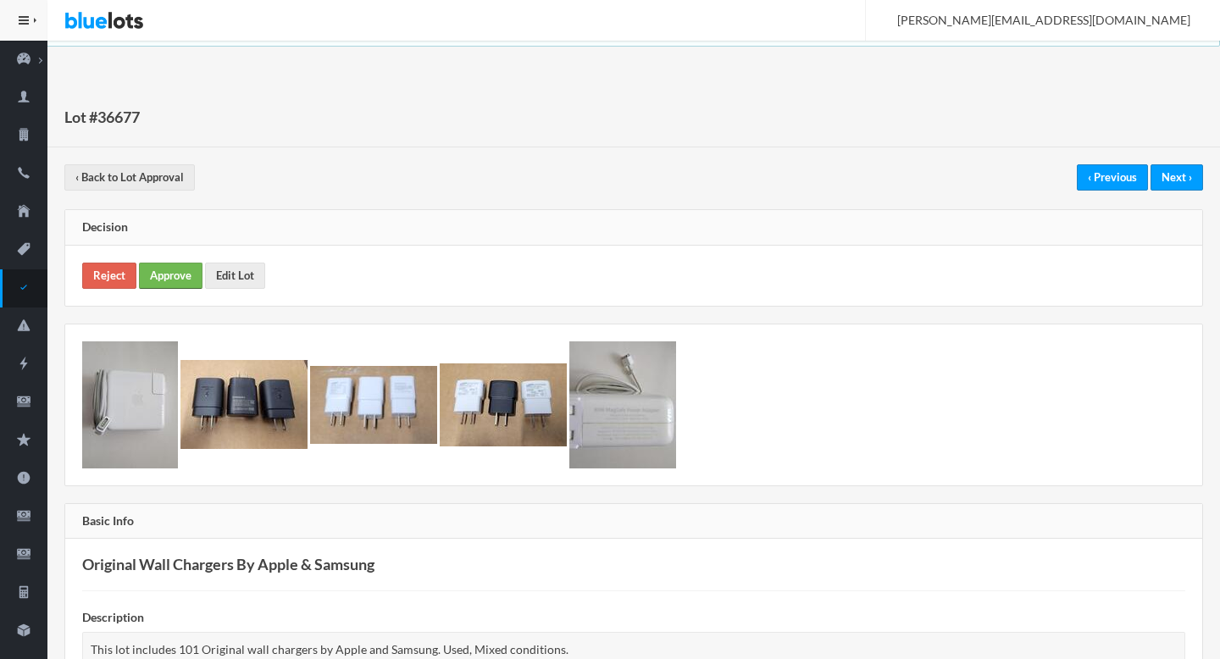
click at [177, 280] on link "Approve" at bounding box center [171, 276] width 64 height 26
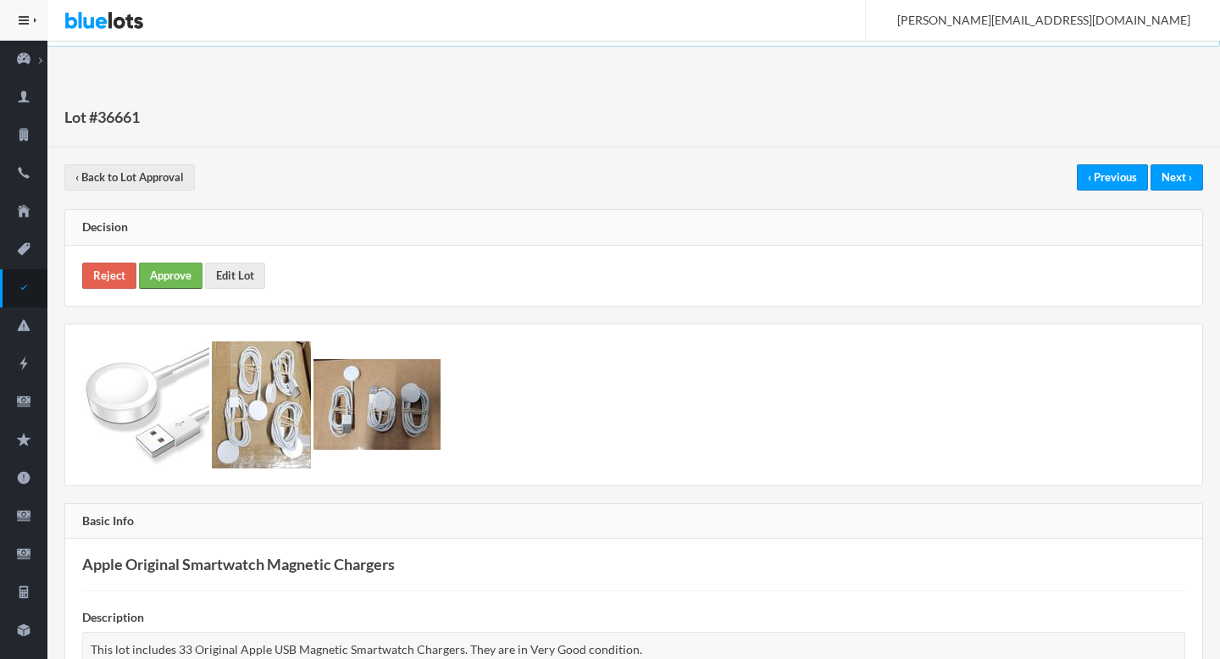
click at [162, 273] on link "Approve" at bounding box center [171, 276] width 64 height 26
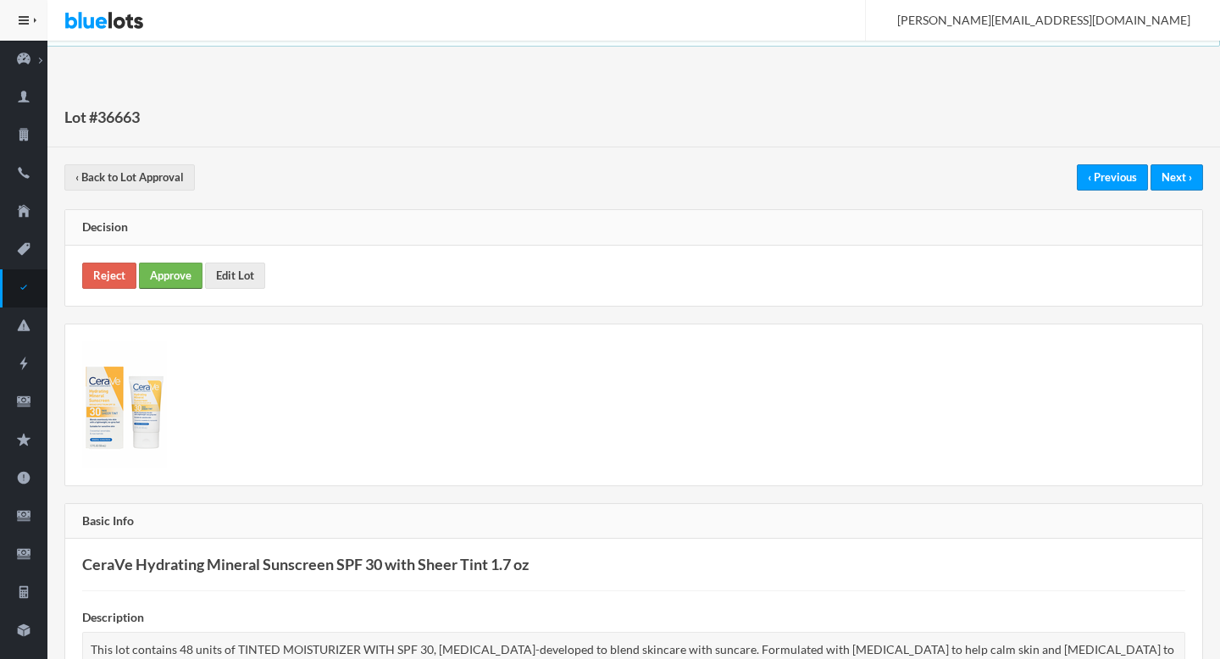
click at [177, 270] on link "Approve" at bounding box center [171, 276] width 64 height 26
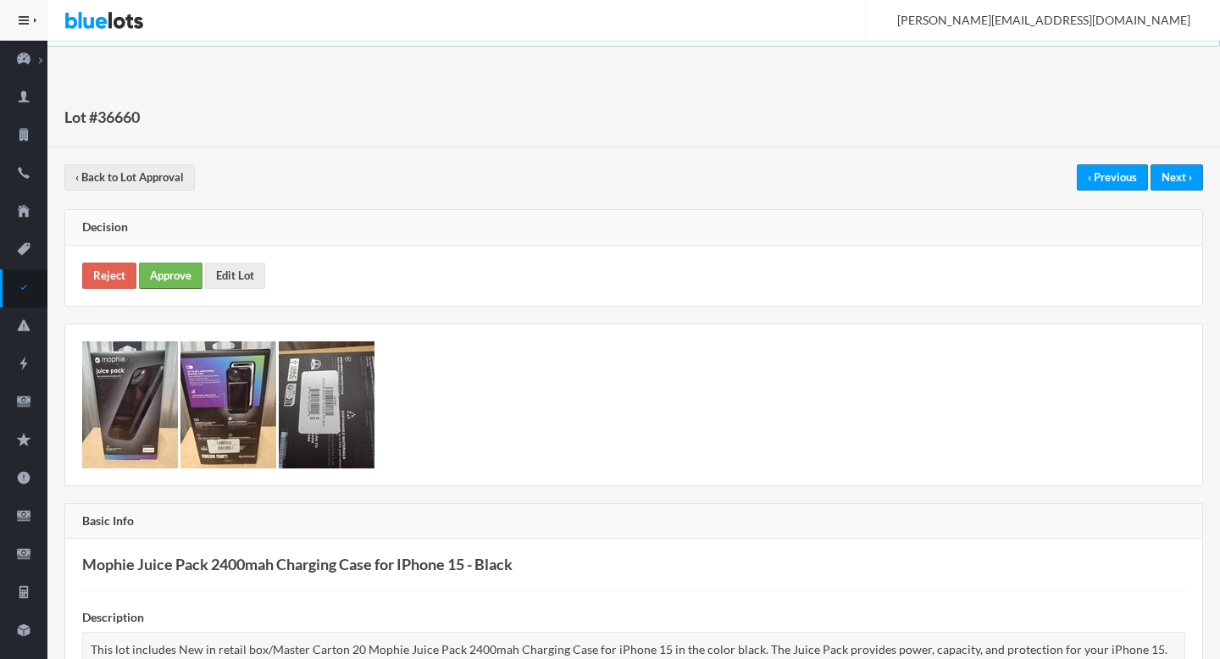
click at [154, 271] on link "Approve" at bounding box center [171, 276] width 64 height 26
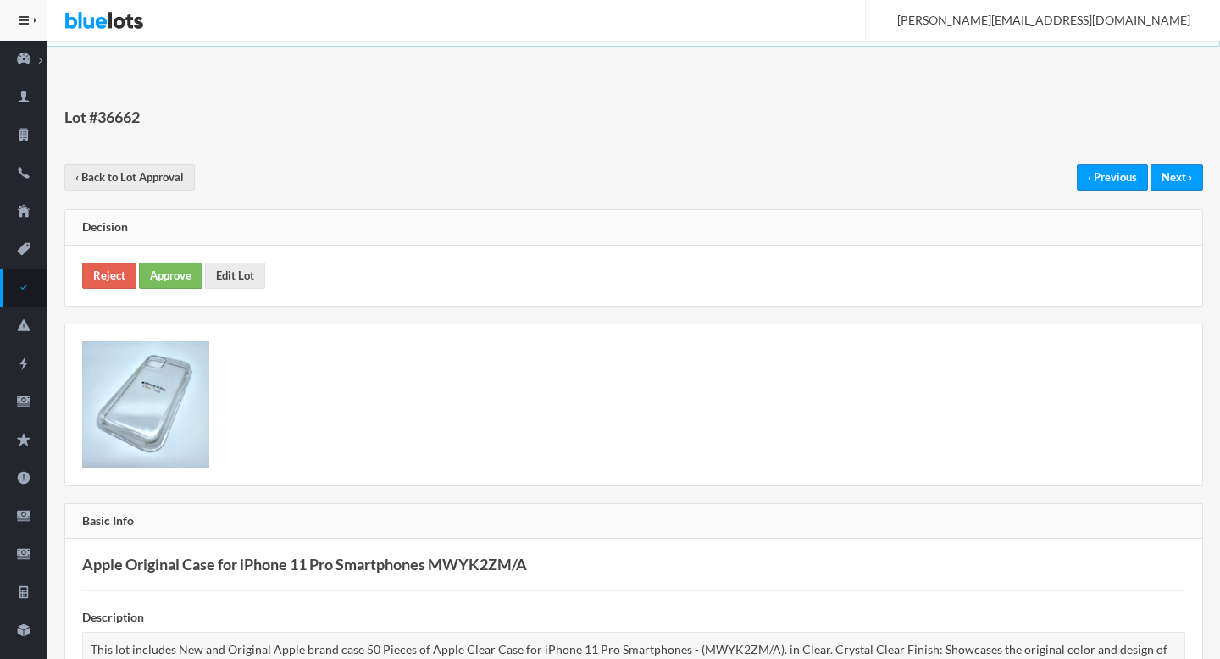
click at [180, 255] on div "Reject Approve Edit Lot" at bounding box center [633, 276] width 1137 height 60
click at [180, 265] on link "Approve" at bounding box center [171, 276] width 64 height 26
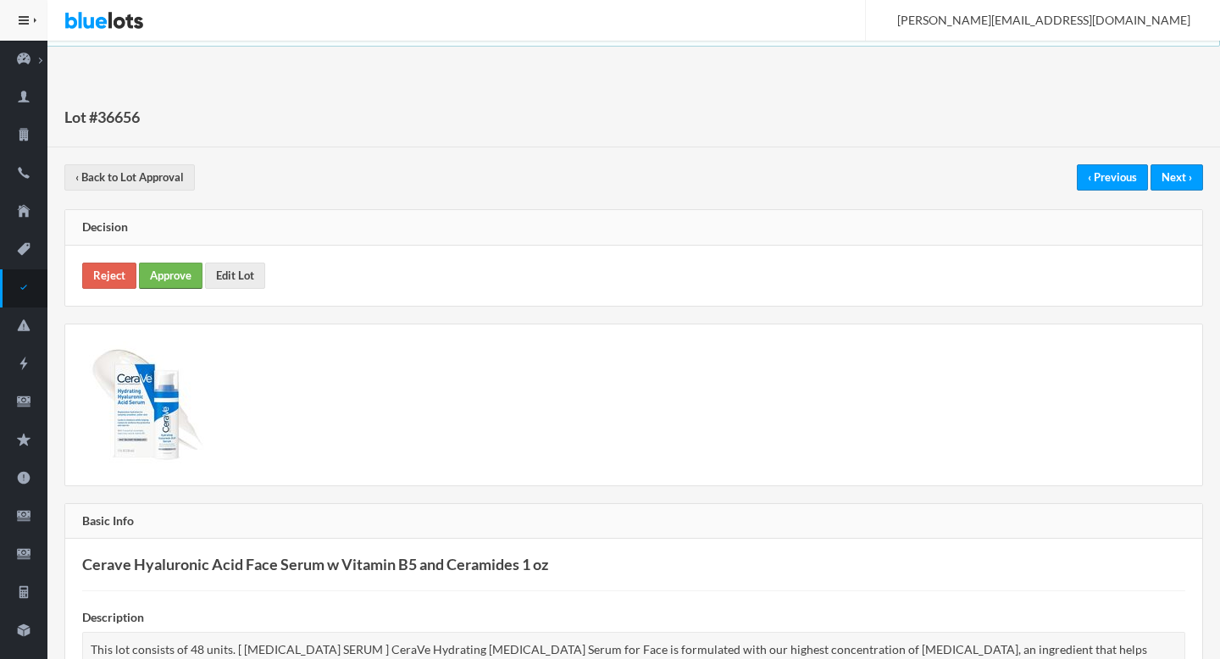
click at [165, 274] on link "Approve" at bounding box center [171, 276] width 64 height 26
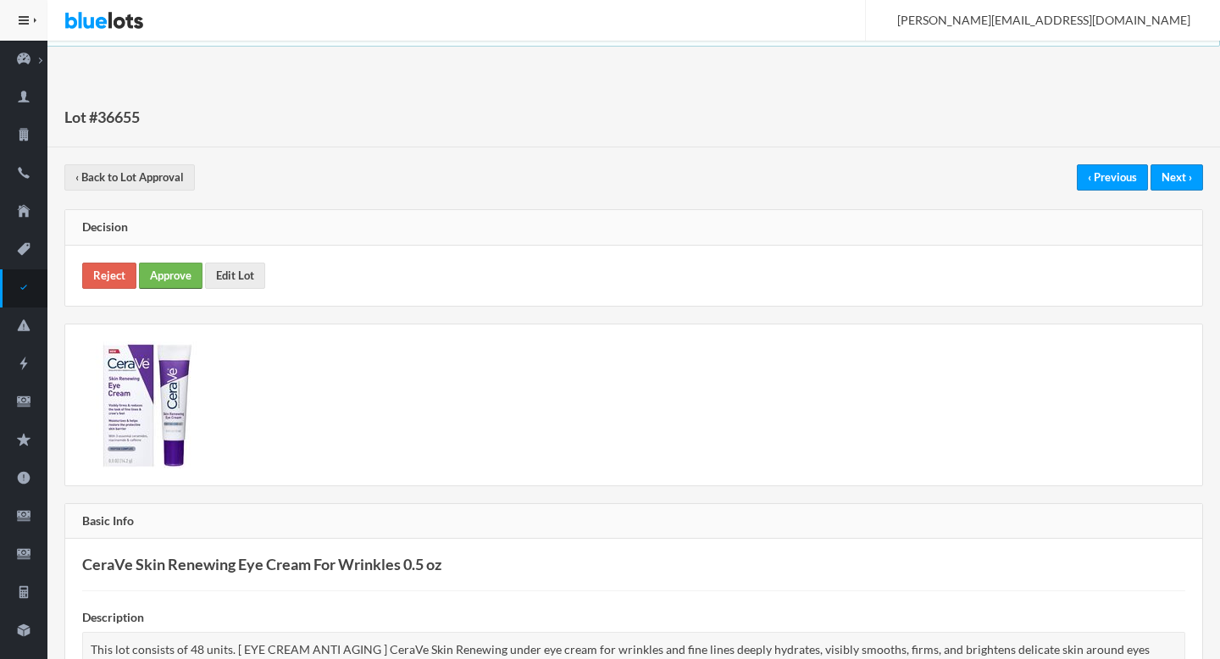
click at [180, 281] on link "Approve" at bounding box center [171, 276] width 64 height 26
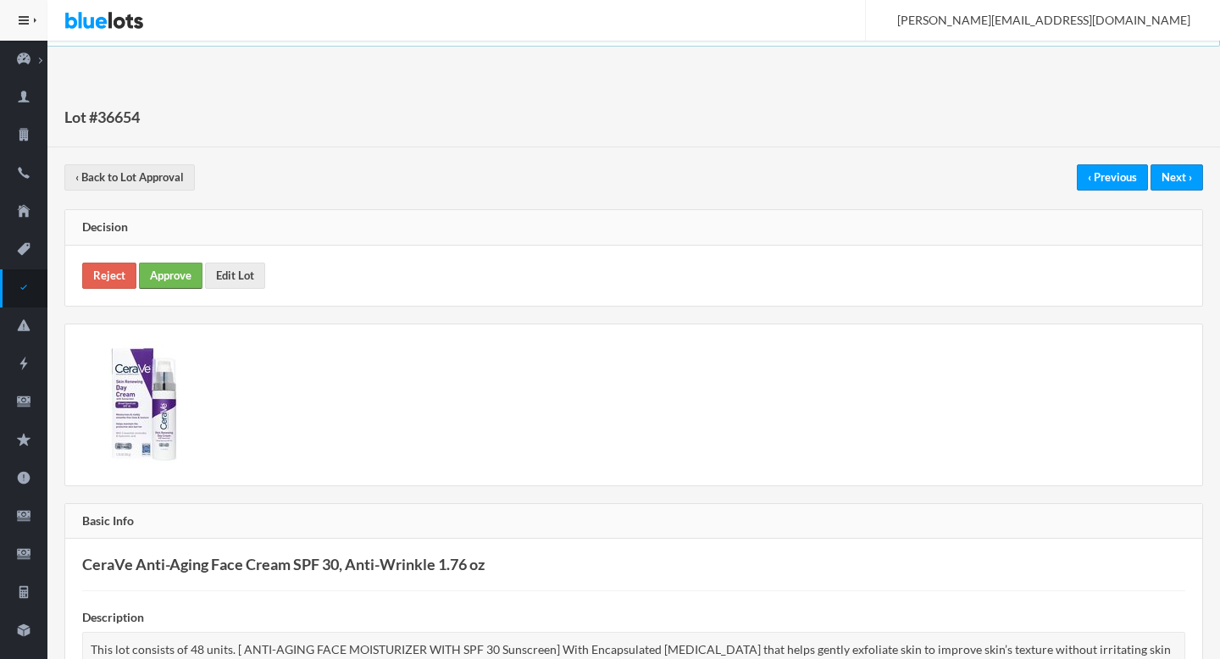
click at [173, 277] on link "Approve" at bounding box center [171, 276] width 64 height 26
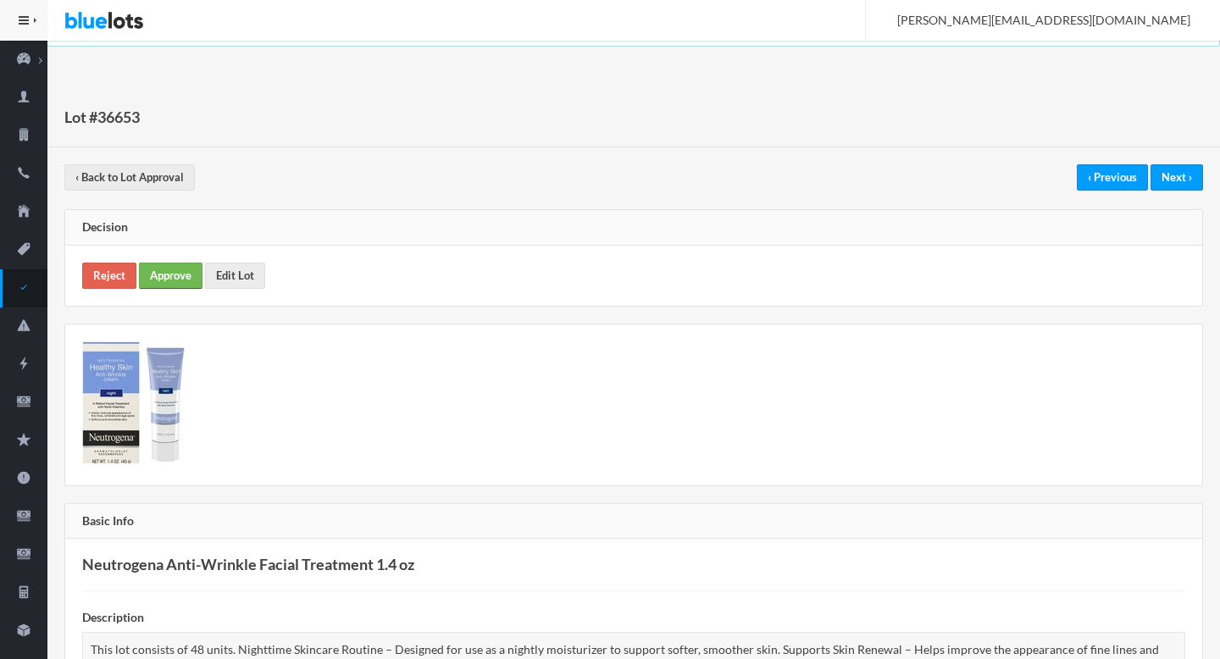
click at [158, 281] on link "Approve" at bounding box center [171, 276] width 64 height 26
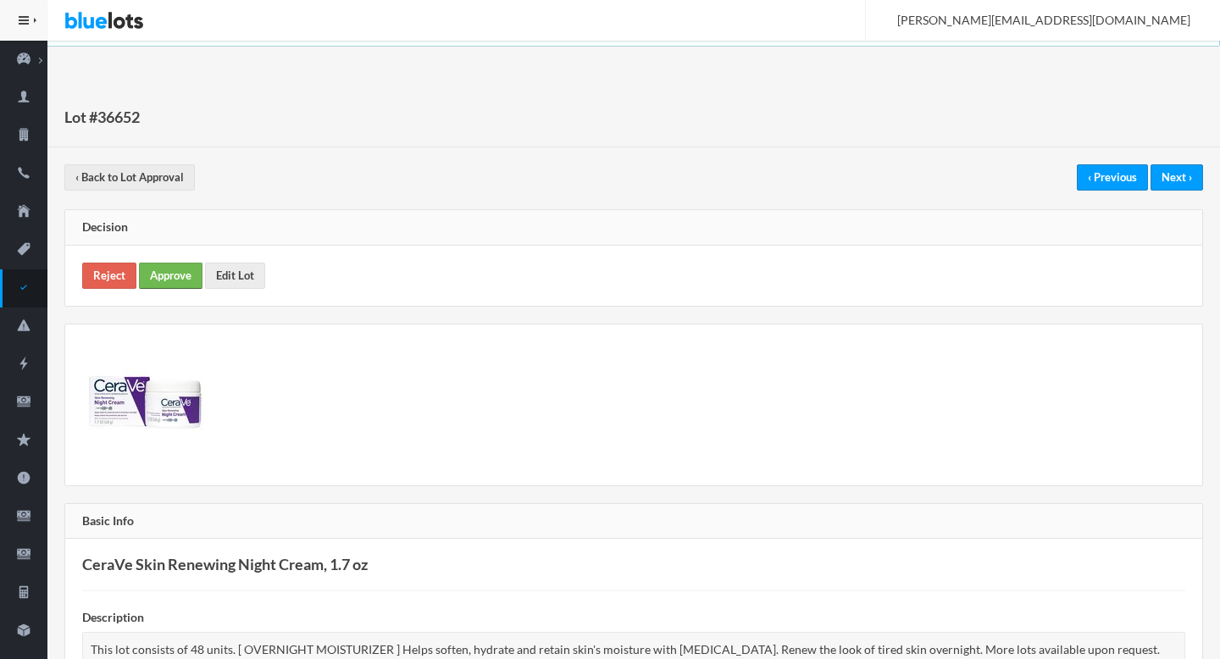
click at [183, 278] on link "Approve" at bounding box center [171, 276] width 64 height 26
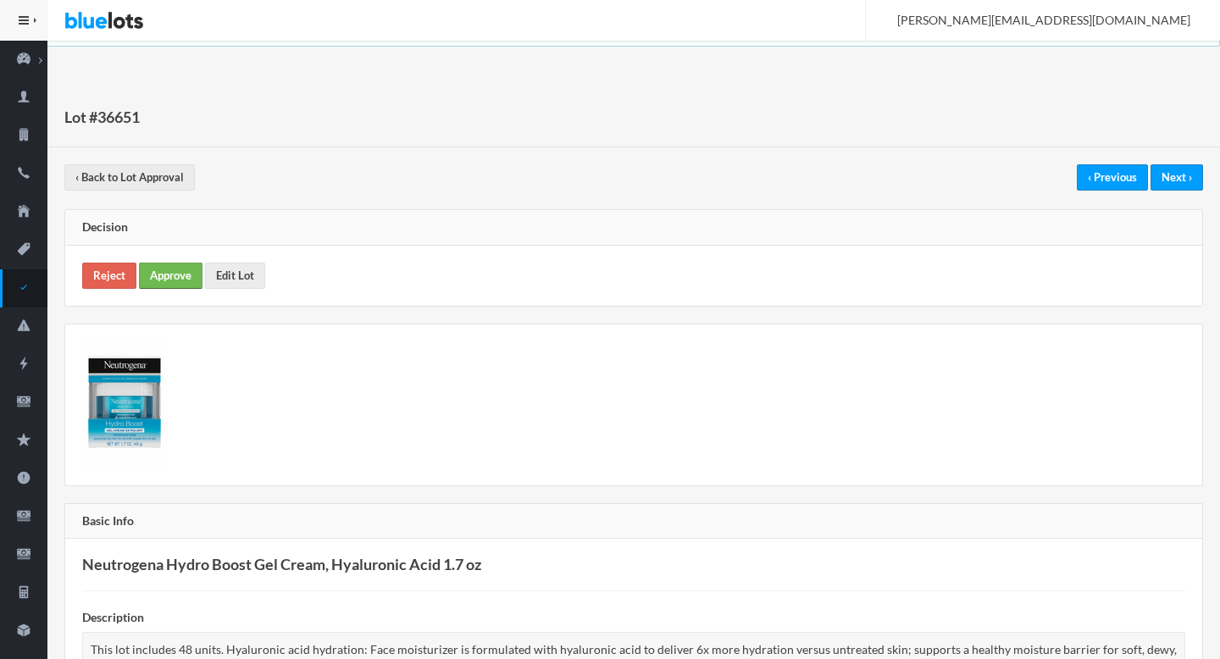
click at [170, 283] on link "Approve" at bounding box center [171, 276] width 64 height 26
click at [153, 277] on link "Approve" at bounding box center [171, 276] width 64 height 26
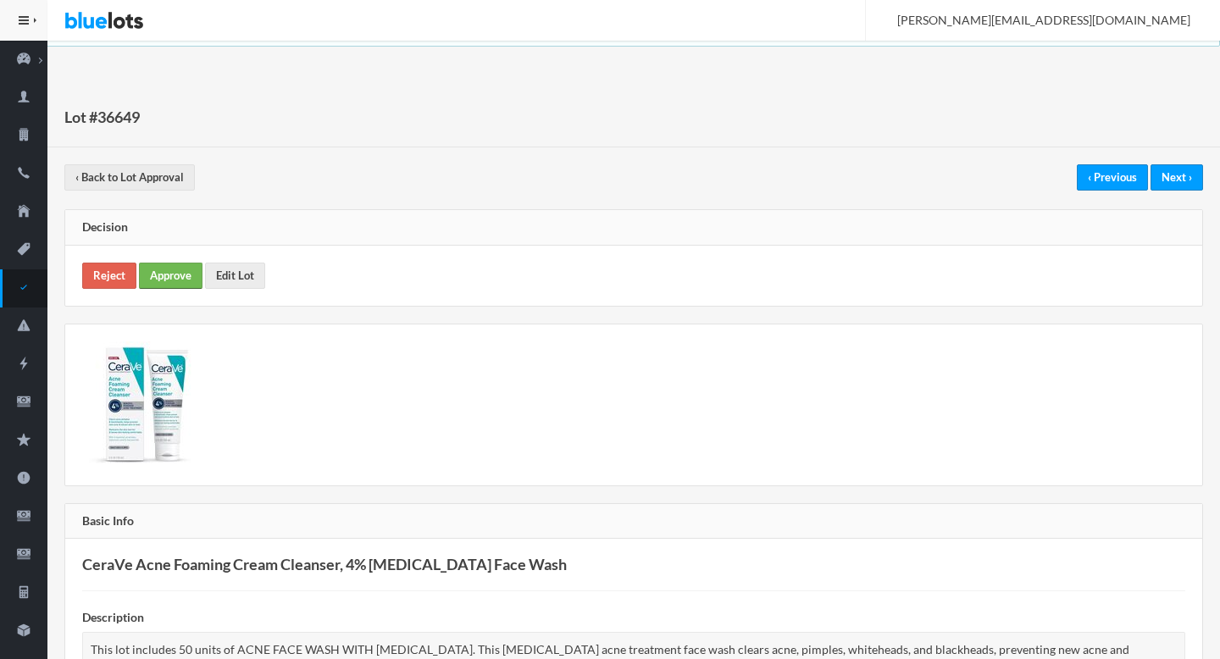
click at [189, 278] on link "Approve" at bounding box center [171, 276] width 64 height 26
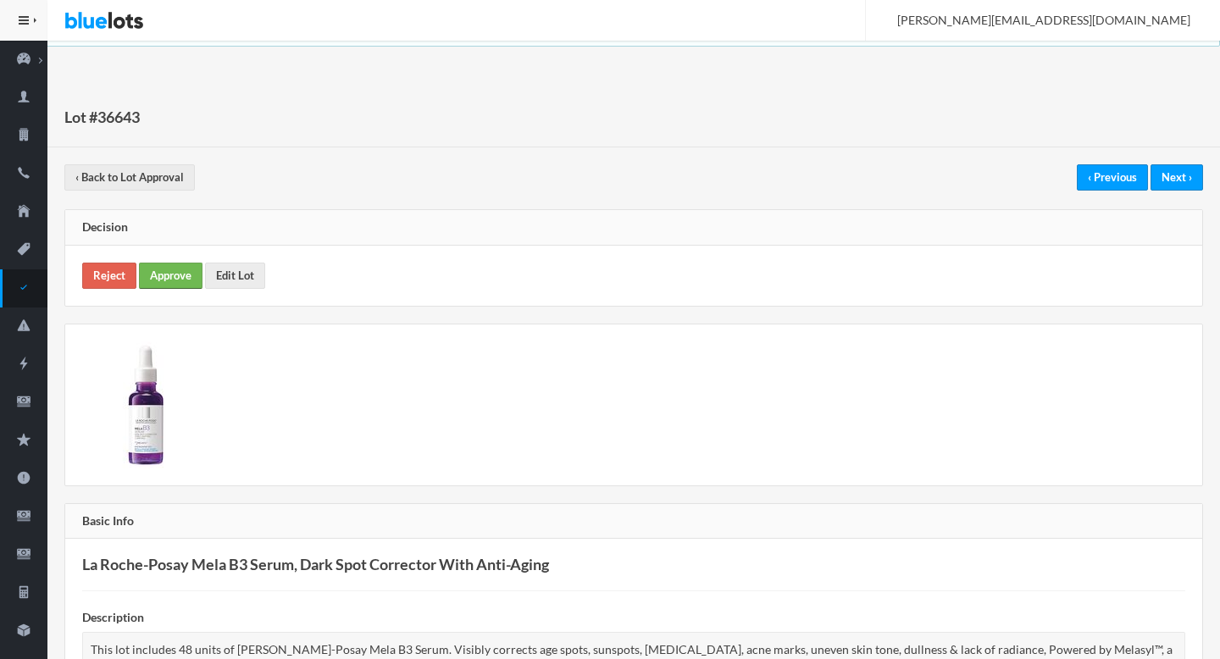
click at [164, 275] on link "Approve" at bounding box center [171, 276] width 64 height 26
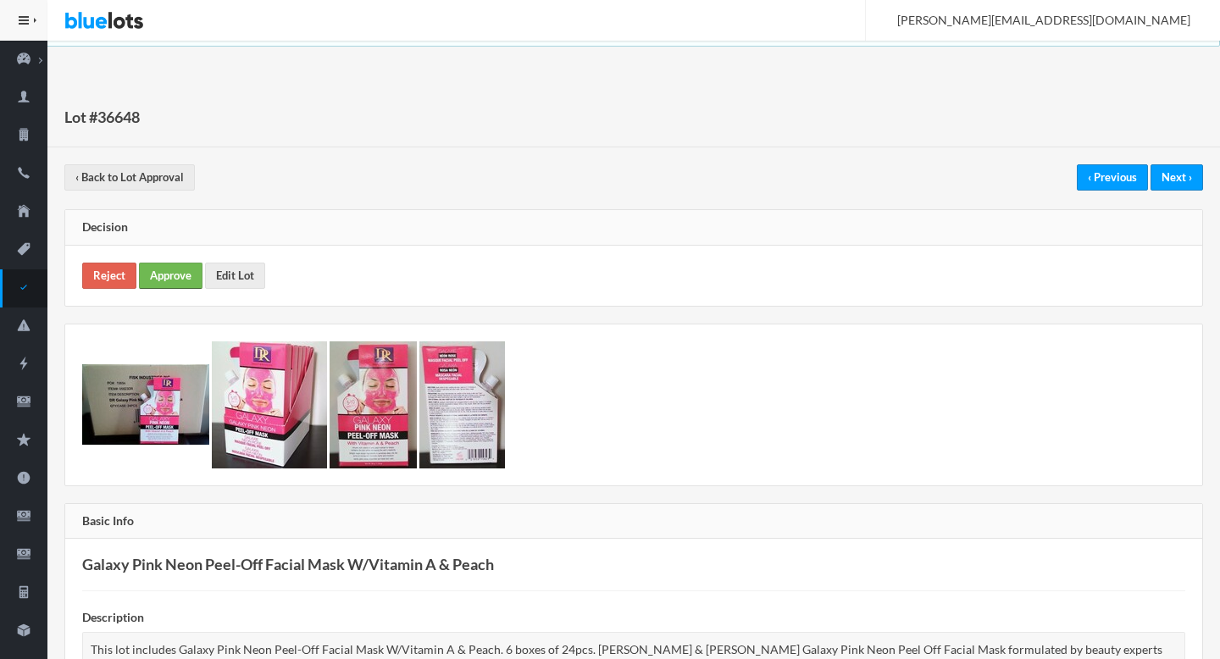
click at [158, 275] on link "Approve" at bounding box center [171, 276] width 64 height 26
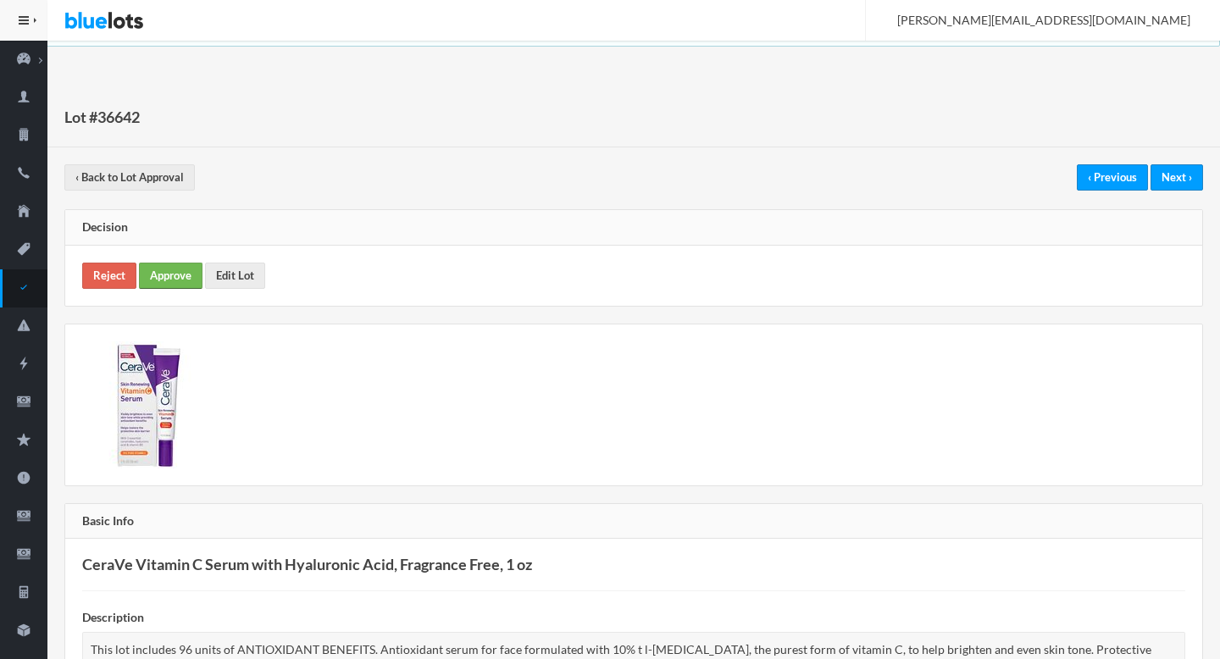
click at [186, 275] on link "Approve" at bounding box center [171, 276] width 64 height 26
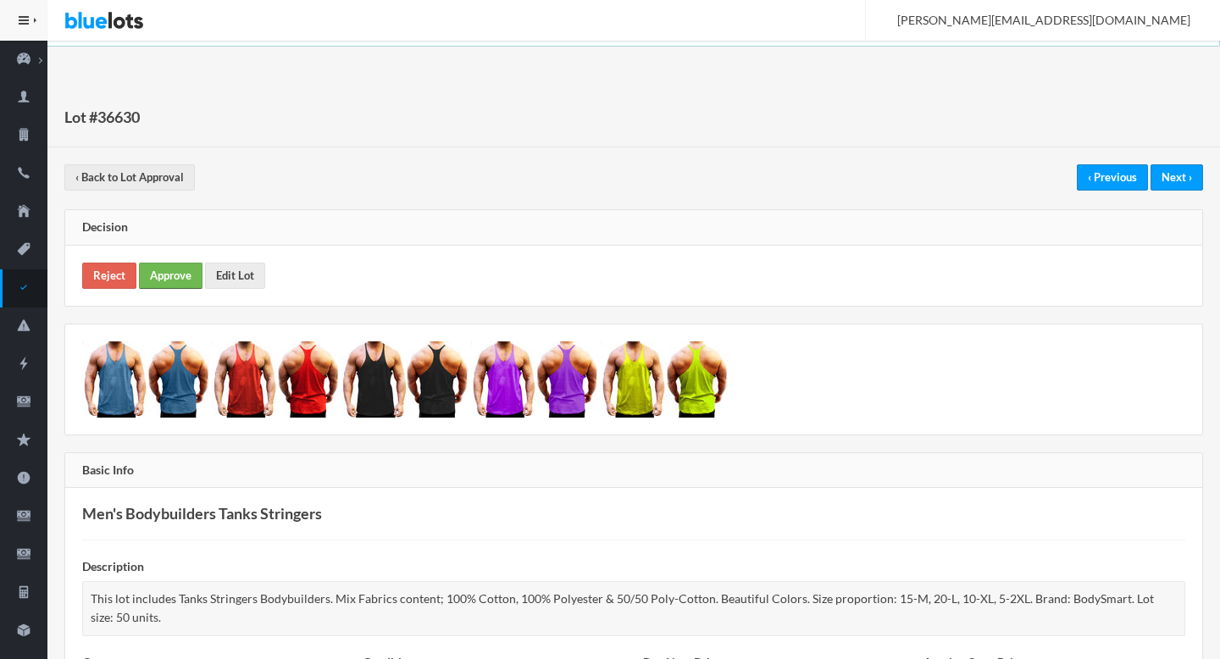
click at [165, 274] on link "Approve" at bounding box center [171, 276] width 64 height 26
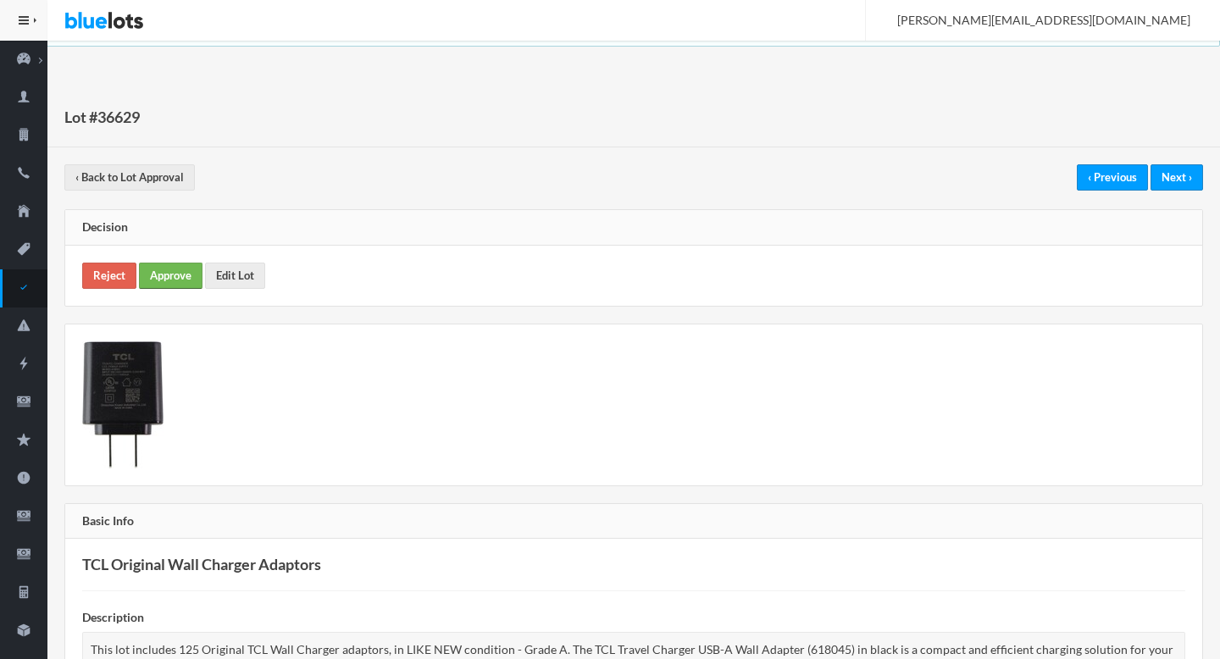
click at [176, 283] on link "Approve" at bounding box center [171, 276] width 64 height 26
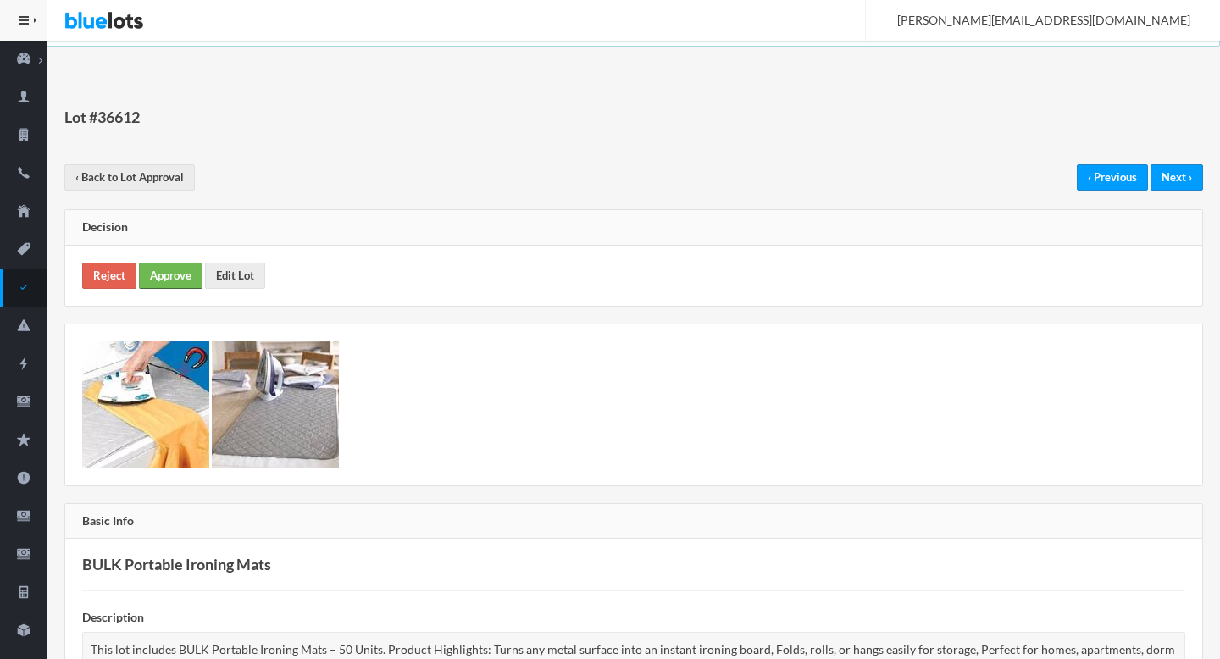
click at [182, 276] on link "Approve" at bounding box center [171, 276] width 64 height 26
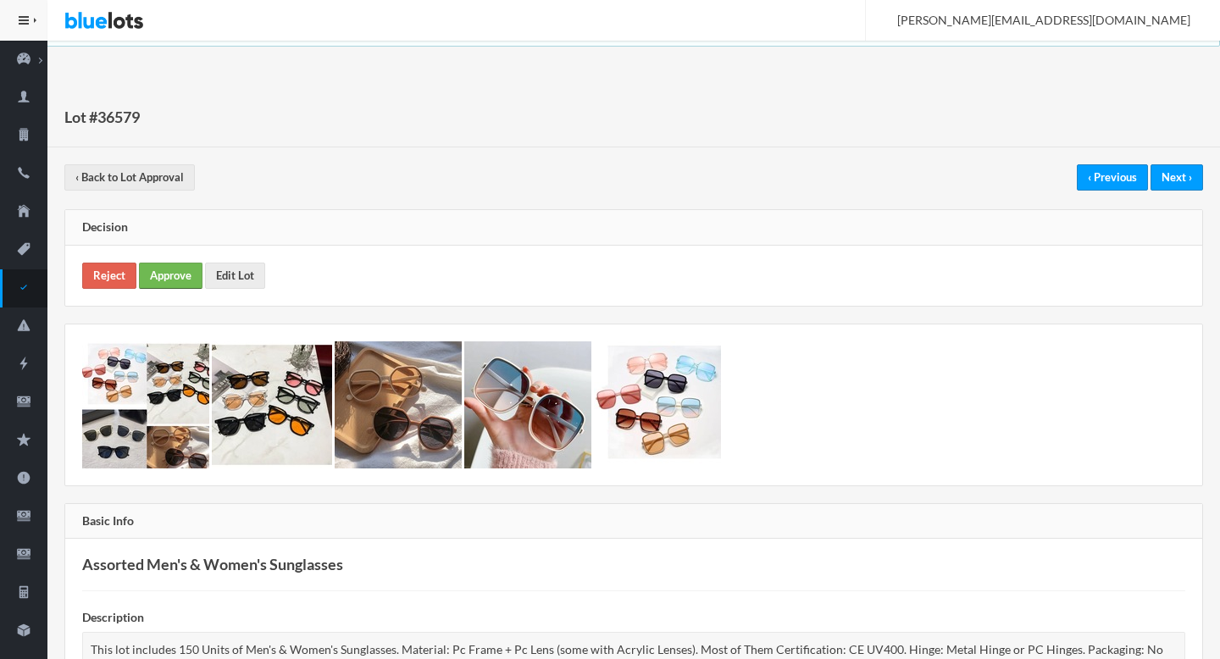
click at [178, 276] on link "Approve" at bounding box center [171, 276] width 64 height 26
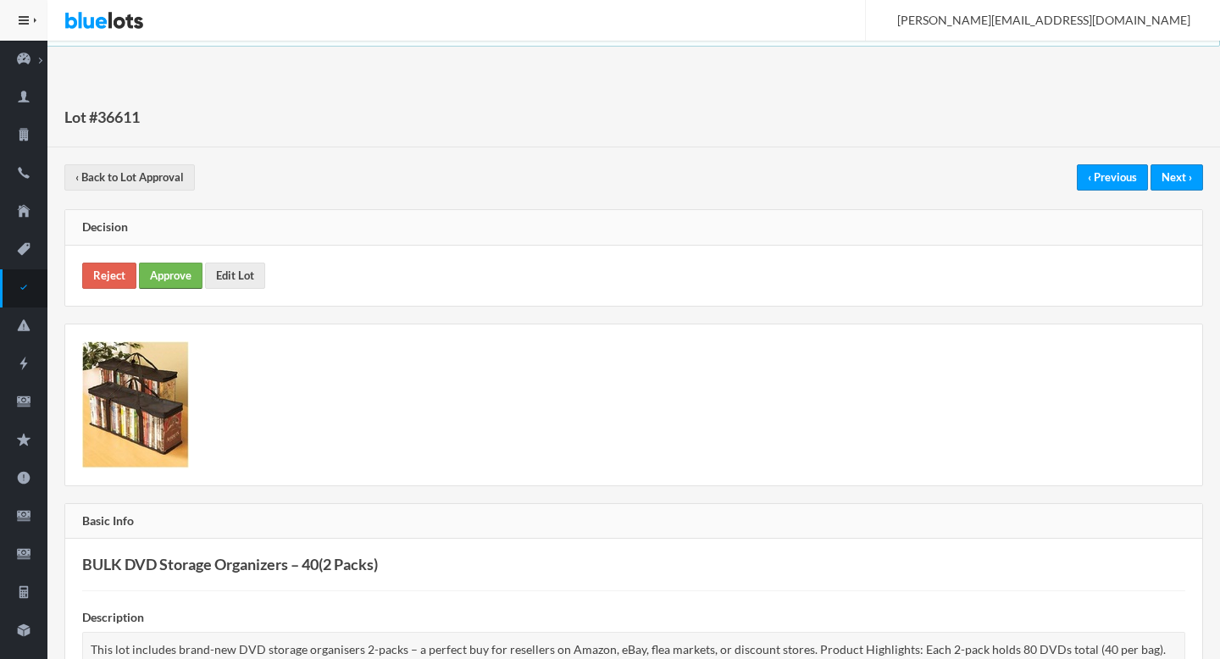
click at [170, 267] on link "Approve" at bounding box center [171, 276] width 64 height 26
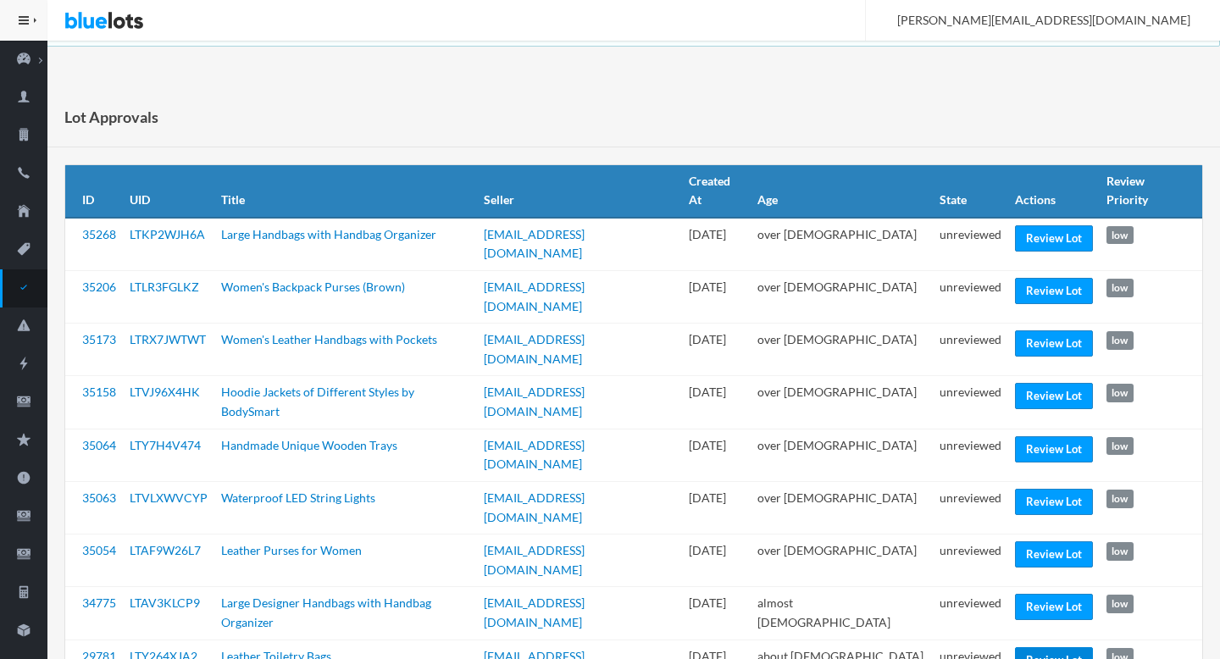
click at [1036, 648] on link "Review Lot" at bounding box center [1054, 661] width 78 height 26
click at [1037, 383] on link "Review Lot" at bounding box center [1054, 396] width 78 height 26
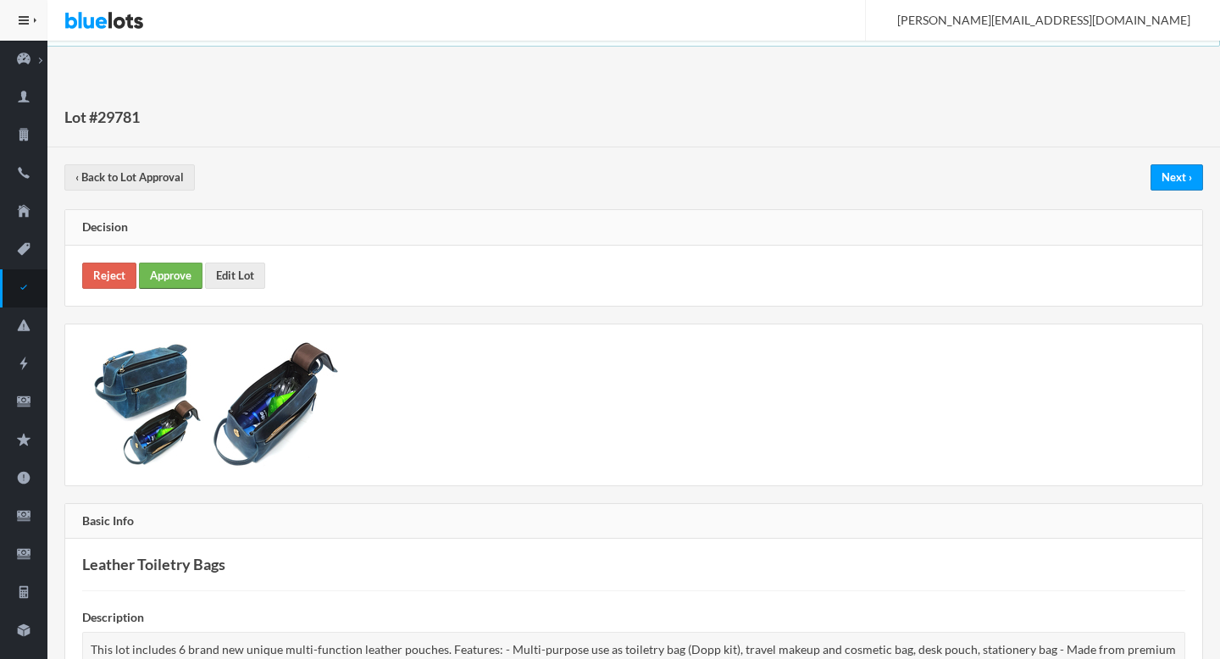
click at [170, 286] on link "Approve" at bounding box center [171, 276] width 64 height 26
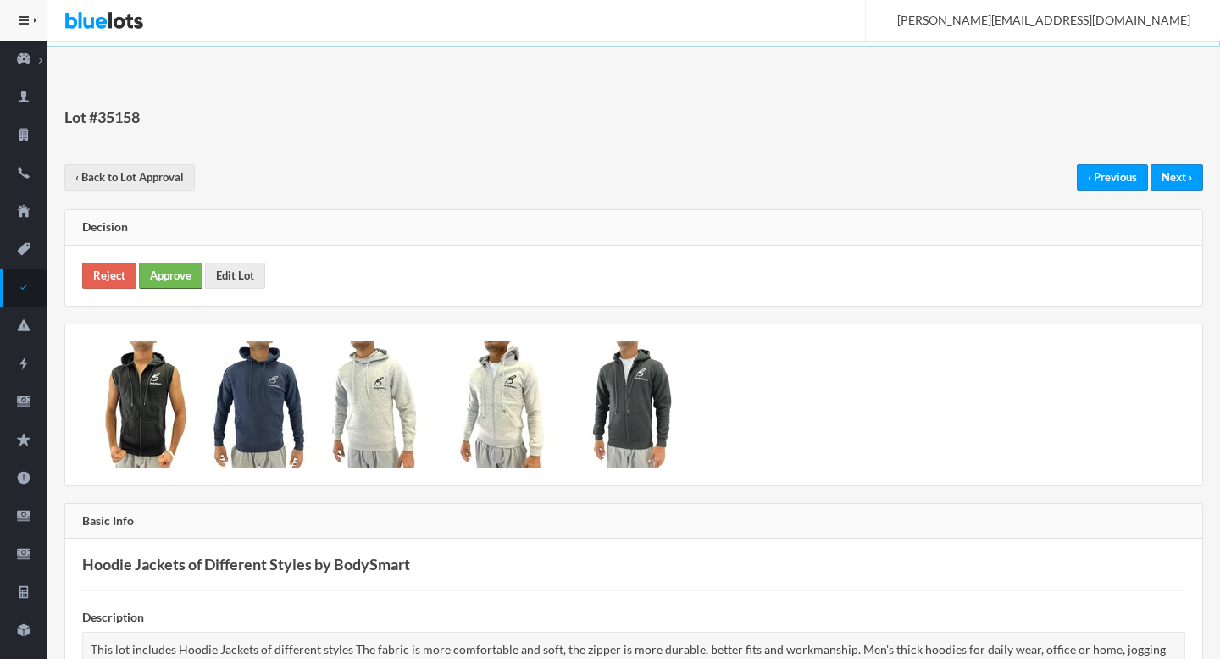
click at [177, 270] on link "Approve" at bounding box center [171, 276] width 64 height 26
